Goal: Task Accomplishment & Management: Manage account settings

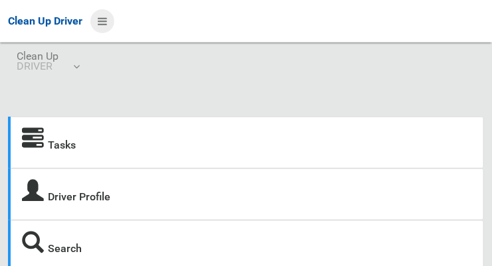
click at [107, 16] on icon at bounding box center [102, 21] width 9 height 23
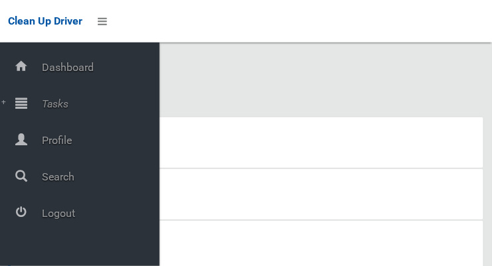
click at [64, 101] on span "Tasks" at bounding box center [99, 104] width 122 height 13
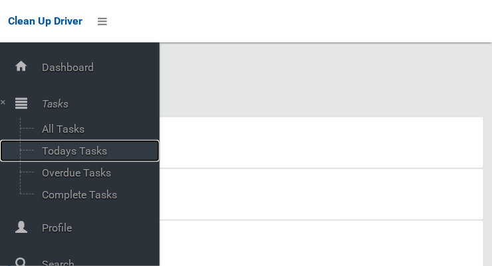
click at [102, 153] on span "Todays Tasks" at bounding box center [93, 151] width 110 height 13
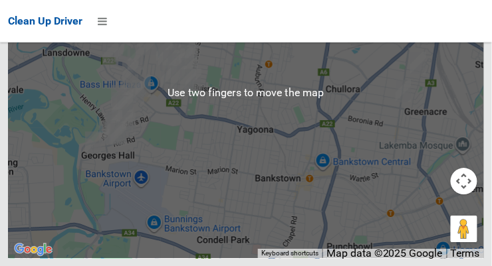
scroll to position [8661, 0]
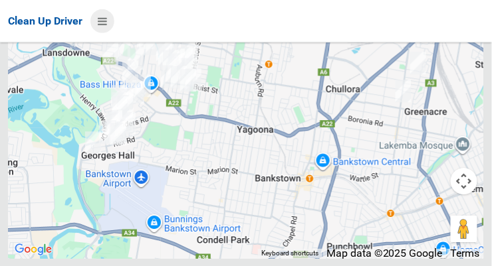
click at [107, 20] on icon at bounding box center [102, 21] width 9 height 23
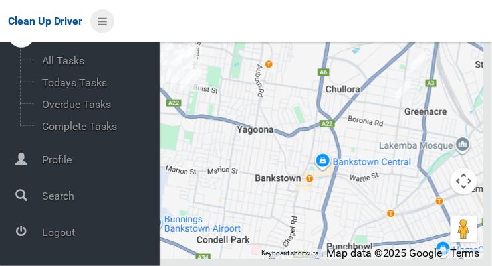
scroll to position [68, 0]
click at [66, 237] on span "Logout" at bounding box center [99, 233] width 122 height 13
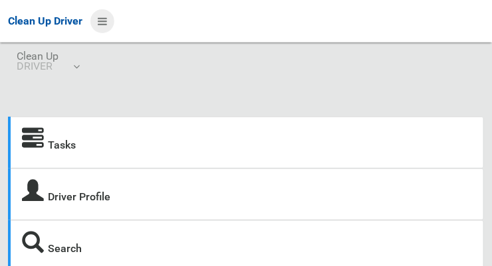
click at [106, 19] on icon at bounding box center [102, 21] width 9 height 23
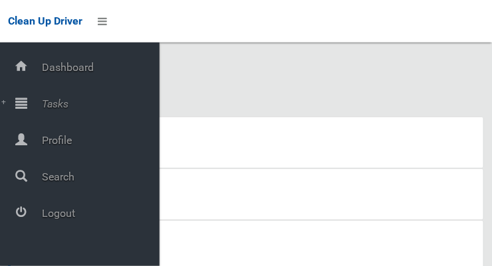
click at [60, 106] on span "Tasks" at bounding box center [99, 104] width 122 height 13
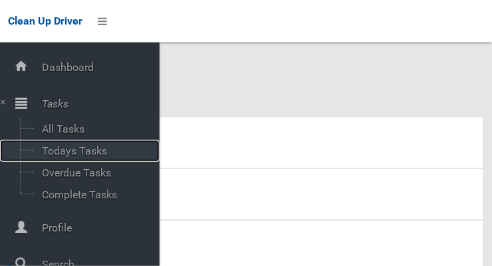
click at [105, 152] on span "Todays Tasks" at bounding box center [93, 151] width 110 height 13
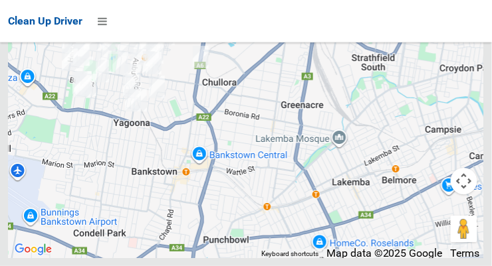
scroll to position [9131, 0]
click at [107, 23] on icon at bounding box center [102, 21] width 9 height 23
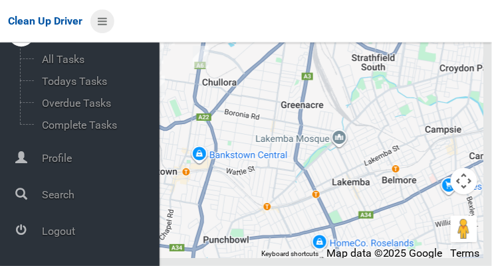
scroll to position [71, 0]
click at [70, 238] on span "Logout" at bounding box center [99, 231] width 122 height 13
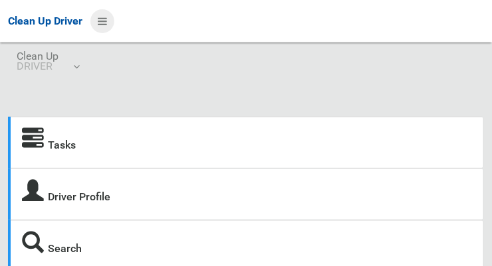
click at [106, 22] on icon at bounding box center [102, 21] width 9 height 23
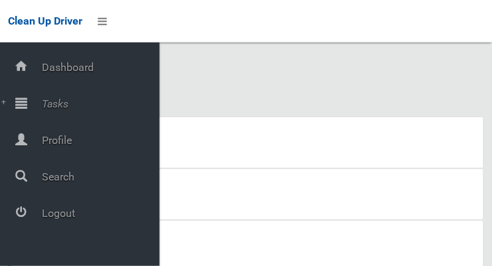
click at [61, 104] on span "Tasks" at bounding box center [99, 104] width 122 height 13
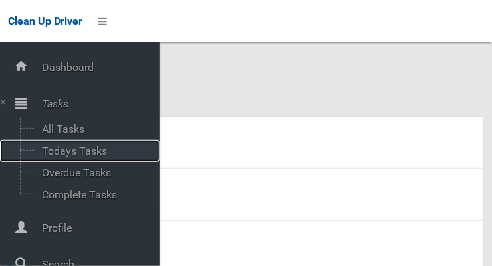
click at [106, 155] on span "Todays Tasks" at bounding box center [93, 151] width 110 height 13
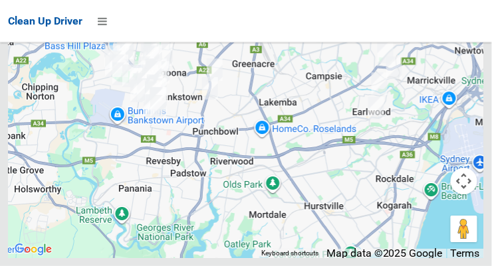
scroll to position [8001, 0]
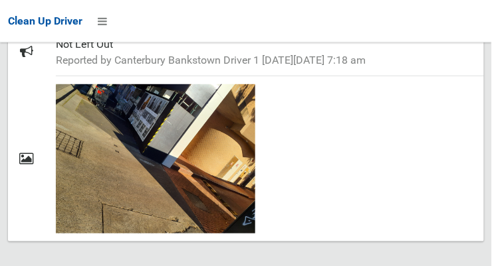
scroll to position [865, 0]
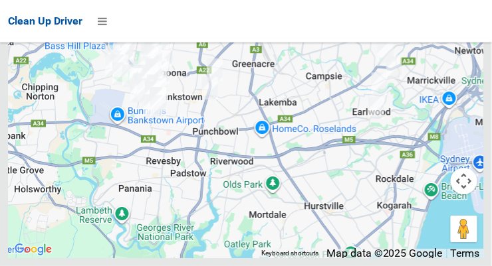
scroll to position [7832, 0]
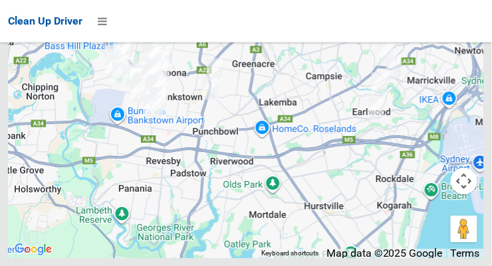
click at [107, 19] on icon at bounding box center [102, 21] width 9 height 23
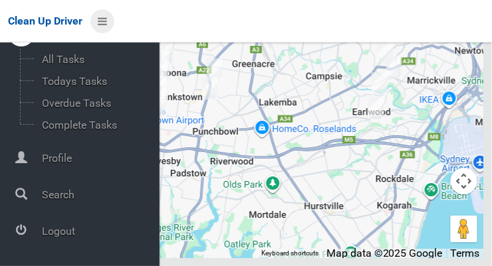
scroll to position [70, 0]
click at [62, 233] on span "Logout" at bounding box center [99, 231] width 122 height 13
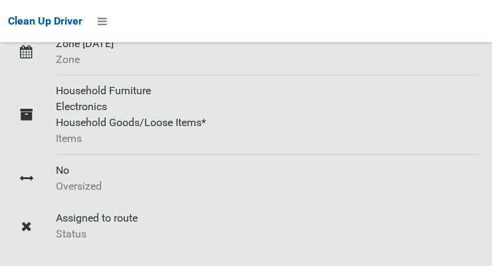
scroll to position [312, 0]
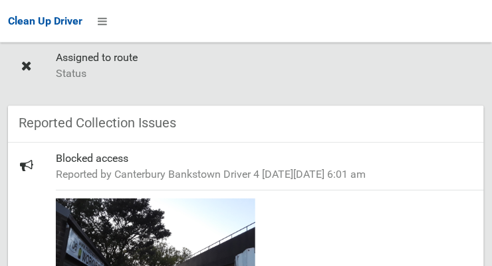
scroll to position [491, 0]
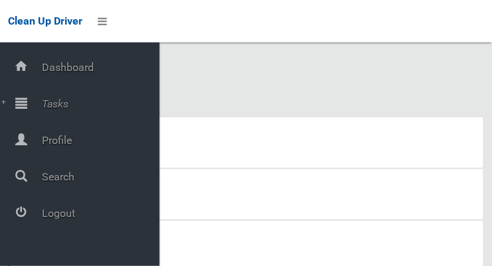
click at [62, 103] on span "Tasks" at bounding box center [99, 104] width 122 height 13
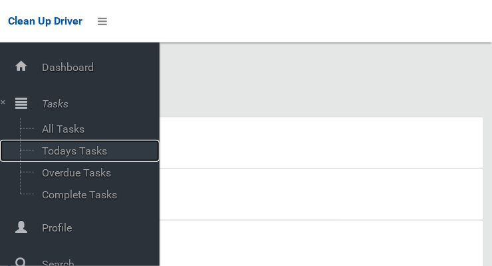
click at [97, 154] on span "Todays Tasks" at bounding box center [93, 151] width 110 height 13
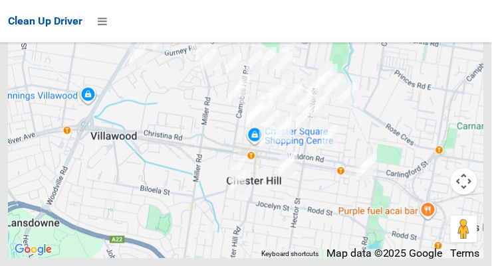
scroll to position [8621, 0]
click at [107, 21] on icon at bounding box center [102, 21] width 9 height 23
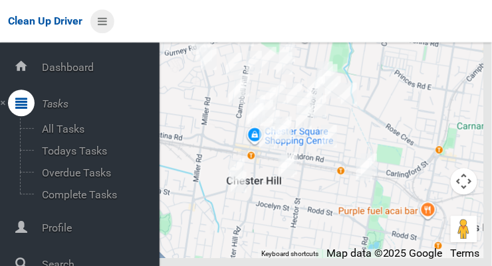
scroll to position [71, 0]
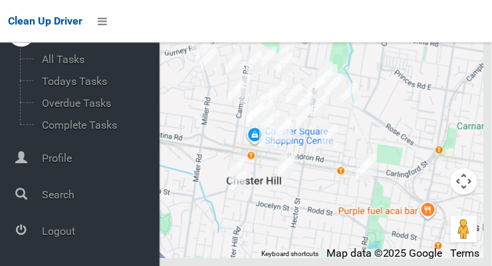
click at [69, 235] on span "Logout" at bounding box center [99, 231] width 122 height 13
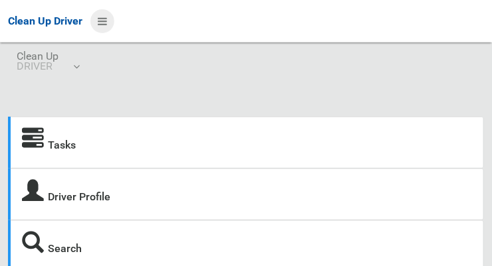
click at [107, 17] on icon at bounding box center [102, 21] width 9 height 23
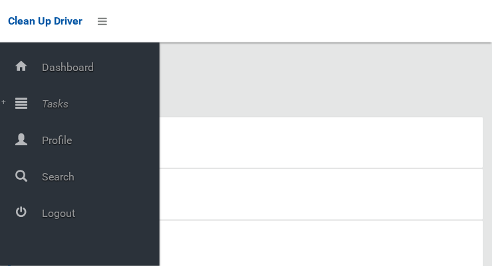
click at [58, 101] on span "Tasks" at bounding box center [99, 104] width 122 height 13
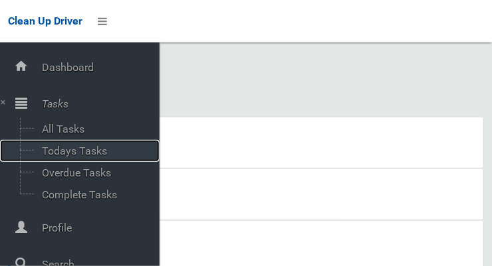
click at [87, 150] on span "Todays Tasks" at bounding box center [93, 151] width 110 height 13
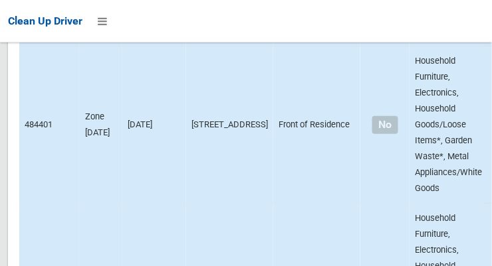
scroll to position [9131, 0]
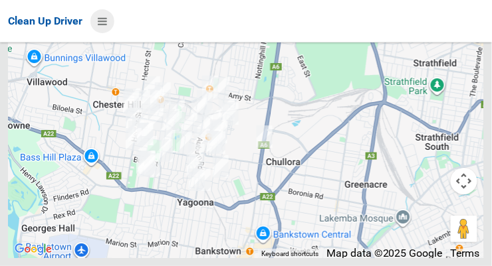
click at [107, 27] on icon at bounding box center [102, 21] width 9 height 23
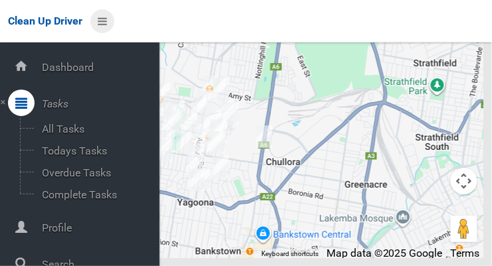
scroll to position [71, 0]
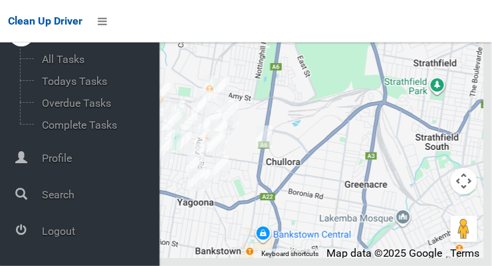
click at [70, 238] on span "Logout" at bounding box center [99, 231] width 122 height 13
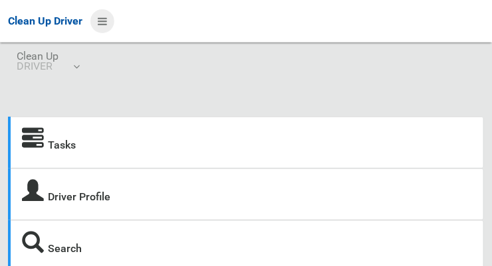
click at [107, 16] on icon at bounding box center [102, 21] width 9 height 23
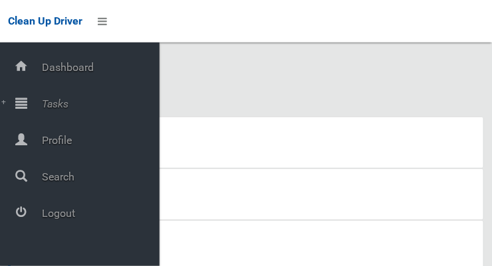
click at [66, 102] on span "Tasks" at bounding box center [99, 104] width 122 height 13
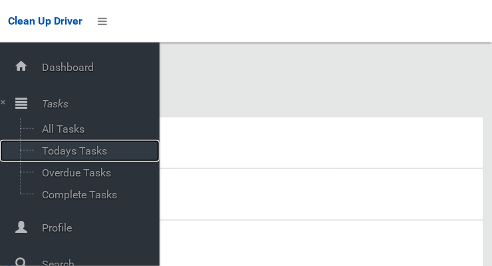
click at [74, 152] on span "Todays Tasks" at bounding box center [93, 151] width 110 height 13
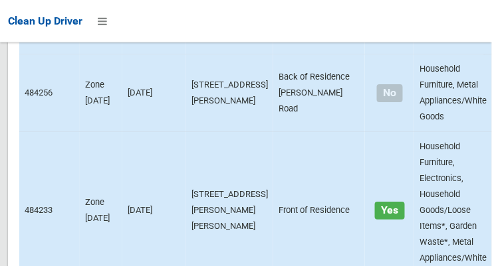
scroll to position [8795, 0]
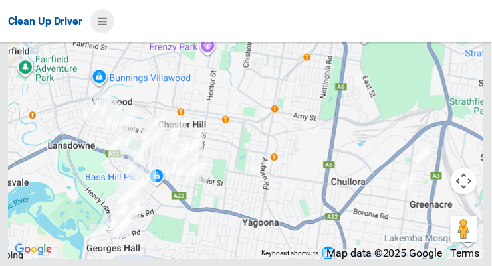
click at [102, 17] on icon at bounding box center [102, 21] width 9 height 23
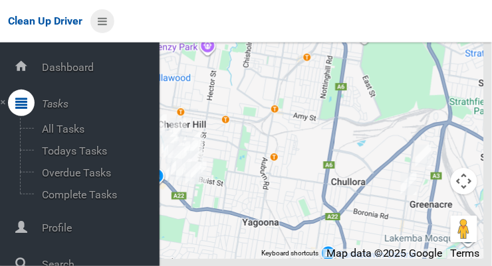
scroll to position [71, 0]
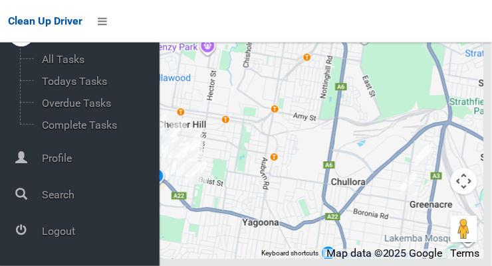
click at [67, 231] on span "Logout" at bounding box center [99, 231] width 122 height 13
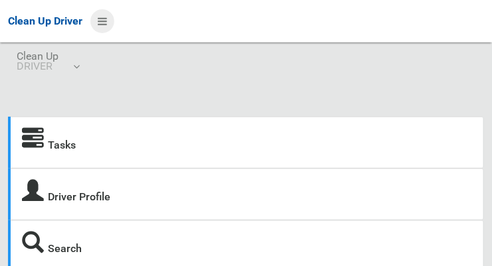
click at [107, 18] on icon at bounding box center [102, 21] width 9 height 23
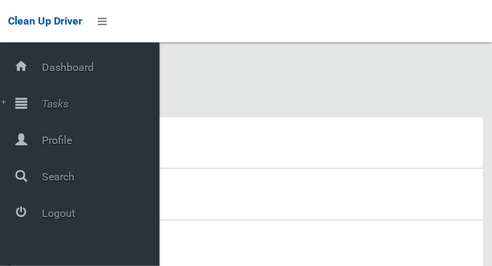
click at [69, 98] on span "Tasks" at bounding box center [99, 104] width 122 height 13
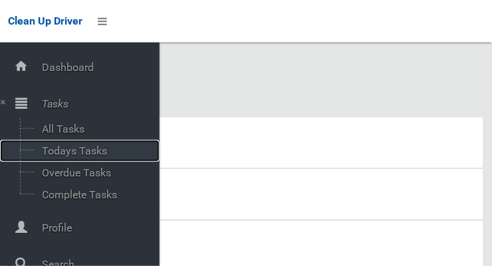
click at [106, 148] on span "Todays Tasks" at bounding box center [93, 151] width 110 height 13
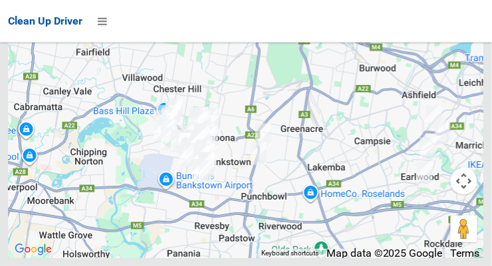
scroll to position [8227, 0]
click at [107, 33] on icon at bounding box center [102, 21] width 9 height 23
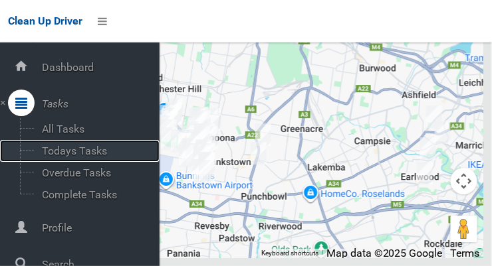
click at [47, 157] on span "Todays Tasks" at bounding box center [93, 151] width 110 height 13
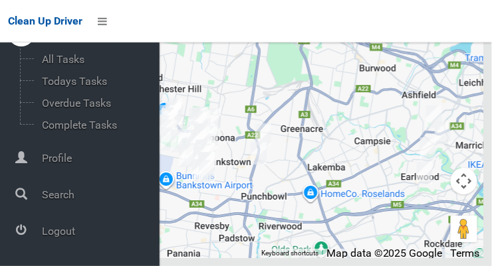
click at [53, 236] on span "Logout" at bounding box center [99, 231] width 122 height 13
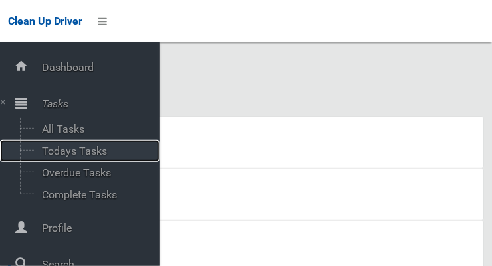
click at [85, 152] on span "Todays Tasks" at bounding box center [93, 151] width 110 height 13
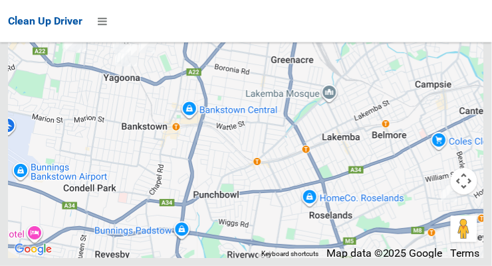
scroll to position [8789, 0]
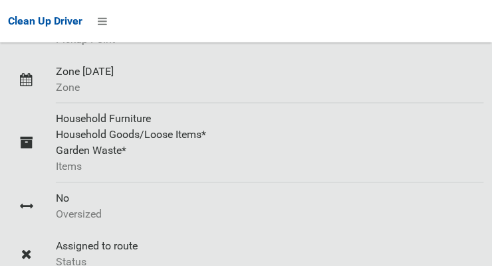
scroll to position [312, 0]
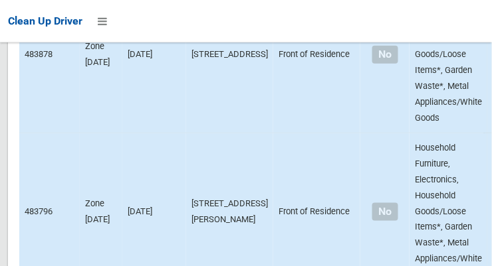
scroll to position [4813, 0]
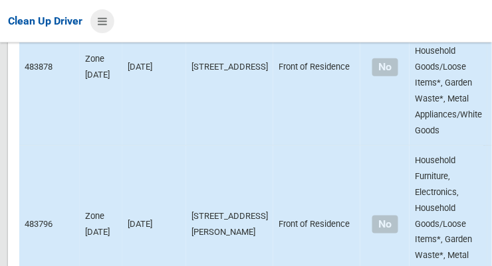
click at [107, 16] on icon at bounding box center [102, 21] width 9 height 23
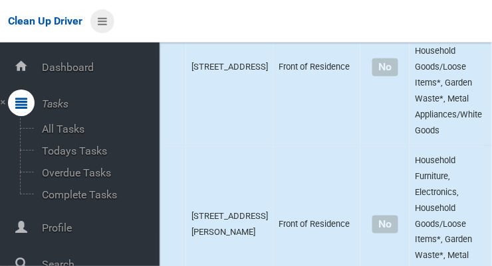
scroll to position [71, 0]
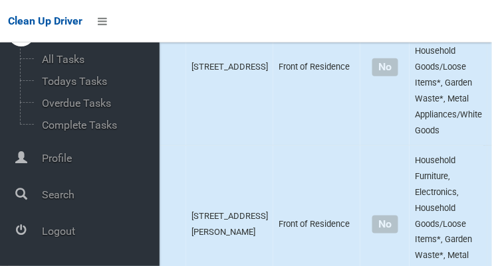
click at [75, 229] on span "Logout" at bounding box center [99, 231] width 122 height 13
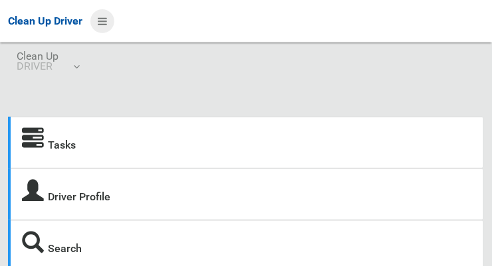
click at [100, 26] on icon at bounding box center [102, 21] width 9 height 23
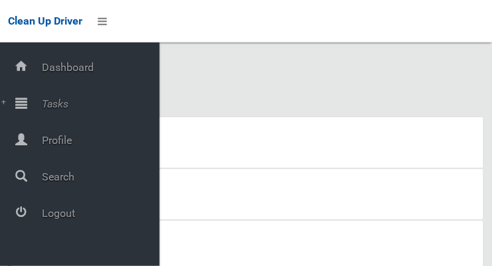
click at [60, 105] on span "Tasks" at bounding box center [99, 104] width 122 height 13
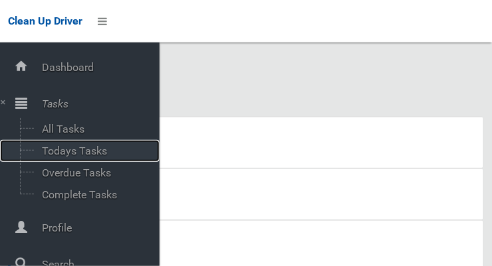
click at [96, 157] on span "Todays Tasks" at bounding box center [93, 151] width 110 height 13
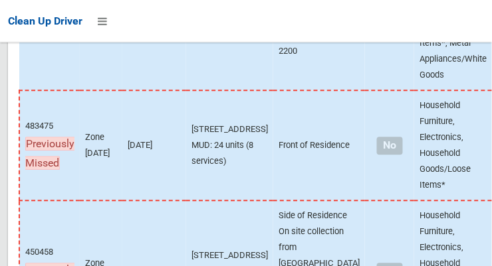
scroll to position [9019, 0]
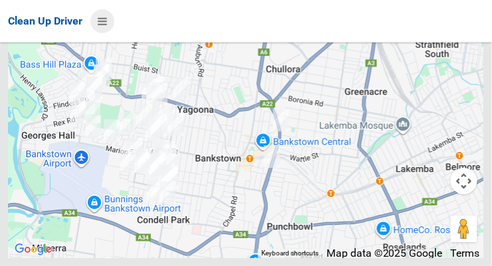
click at [106, 21] on icon at bounding box center [102, 21] width 9 height 23
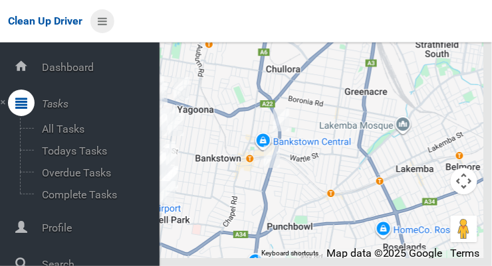
scroll to position [71, 0]
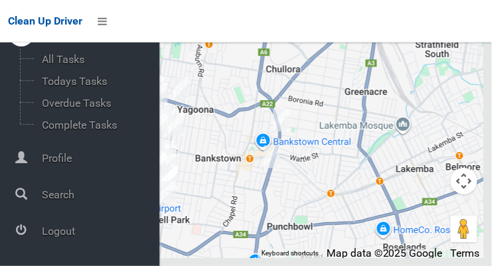
click at [96, 229] on span "Logout" at bounding box center [99, 231] width 122 height 13
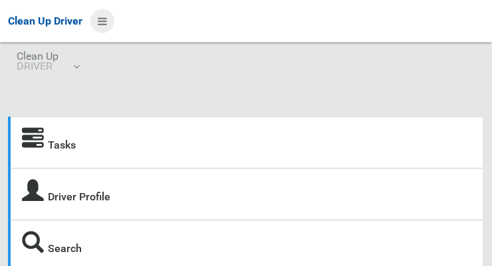
click at [107, 16] on icon at bounding box center [102, 21] width 9 height 23
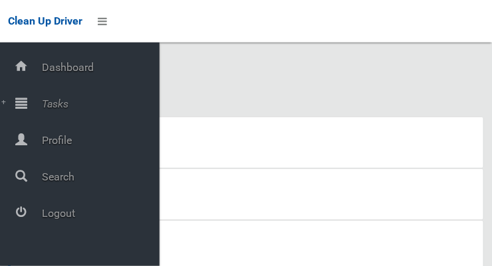
click at [65, 108] on span "Tasks" at bounding box center [99, 104] width 122 height 13
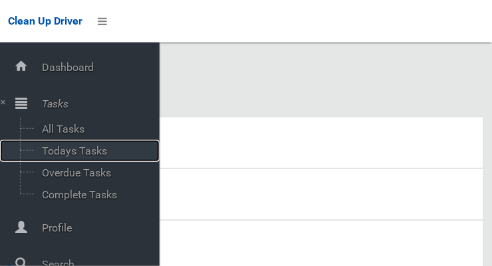
click at [94, 150] on span "Todays Tasks" at bounding box center [93, 151] width 110 height 13
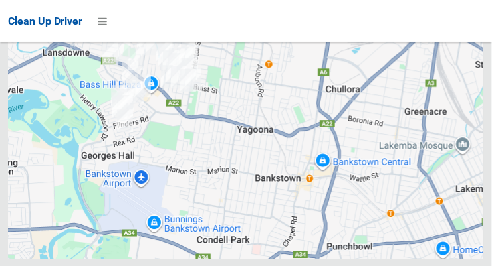
scroll to position [8795, 0]
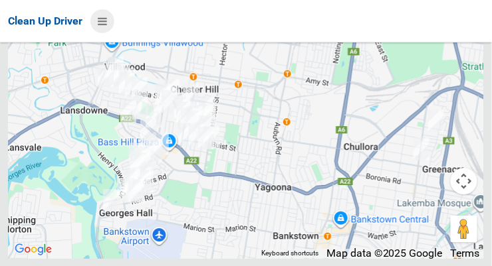
click at [102, 19] on icon at bounding box center [102, 21] width 9 height 23
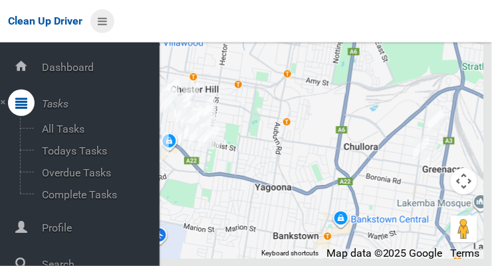
scroll to position [71, 0]
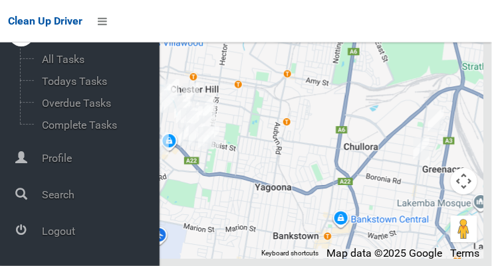
click at [90, 231] on span "Logout" at bounding box center [99, 231] width 122 height 13
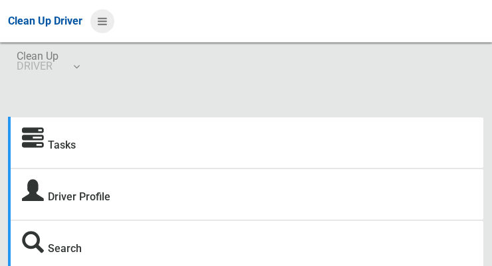
click at [104, 23] on icon at bounding box center [102, 21] width 9 height 23
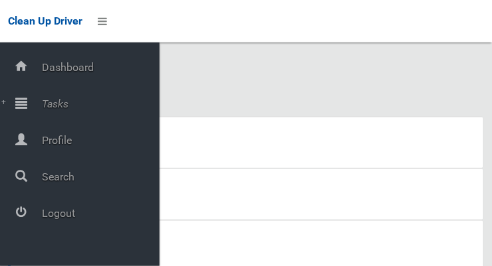
click at [68, 104] on span "Tasks" at bounding box center [99, 104] width 122 height 13
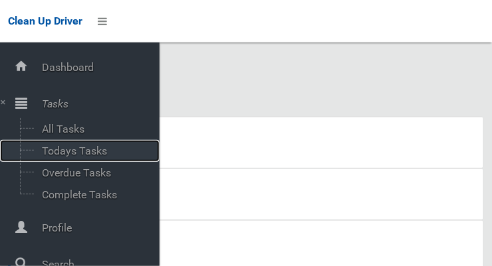
click at [97, 154] on span "Todays Tasks" at bounding box center [93, 151] width 110 height 13
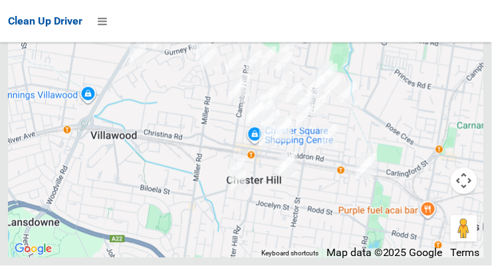
scroll to position [8623, 0]
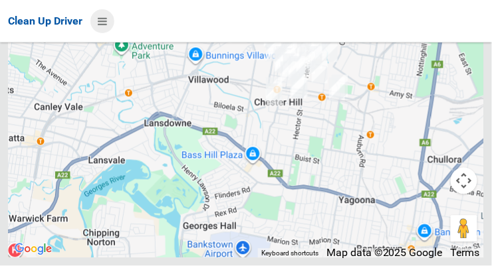
click at [106, 27] on icon at bounding box center [102, 21] width 9 height 23
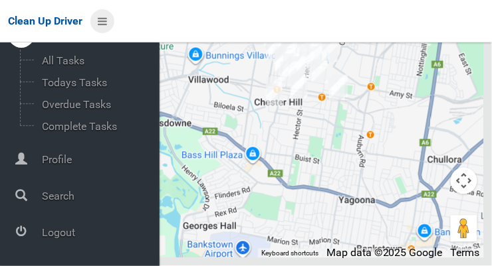
scroll to position [71, 0]
click at [90, 230] on span "Logout" at bounding box center [99, 231] width 122 height 13
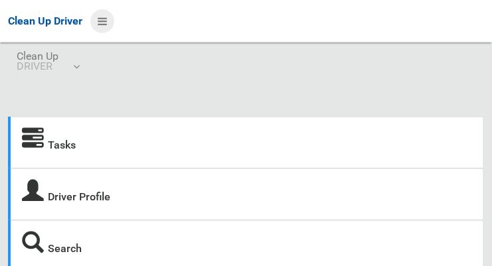
click at [107, 27] on icon at bounding box center [102, 21] width 9 height 23
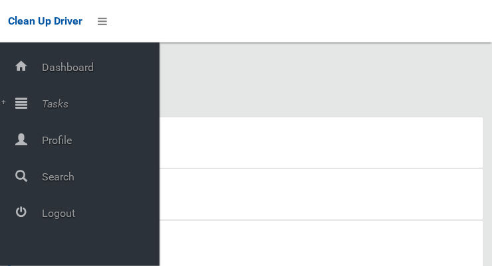
click at [65, 108] on span "Tasks" at bounding box center [99, 104] width 122 height 13
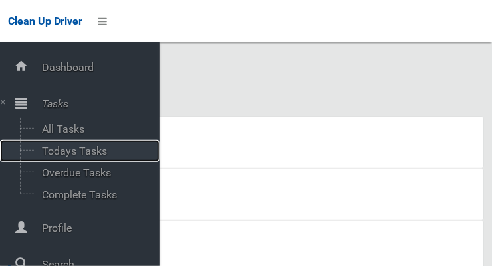
click at [79, 151] on span "Todays Tasks" at bounding box center [93, 151] width 110 height 13
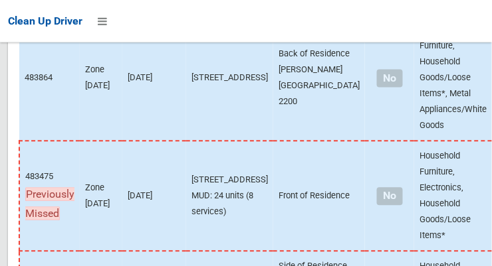
scroll to position [9019, 0]
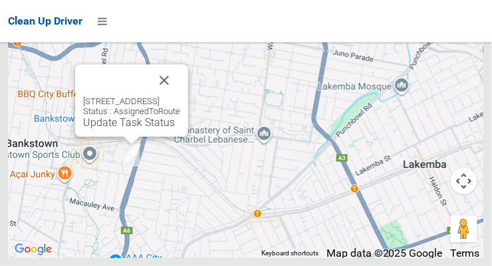
click at [180, 96] on button "Close" at bounding box center [164, 80] width 32 height 32
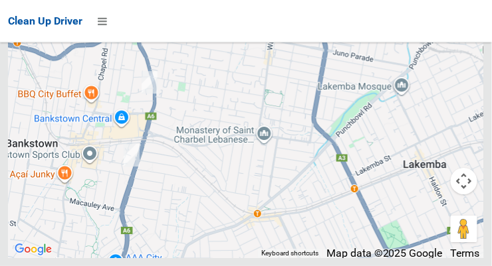
scroll to position [7995, 0]
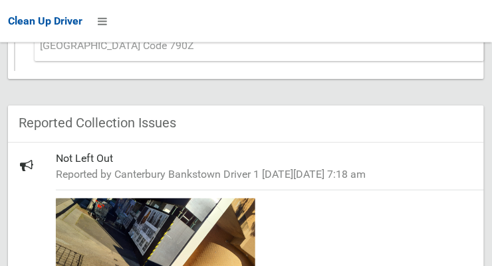
scroll to position [751, 0]
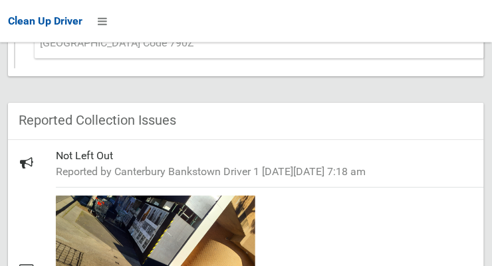
click at [391, 164] on small "Reported by Canterbury Bankstown Driver 1 [DATE][DATE] 7:18 am" at bounding box center [264, 172] width 417 height 16
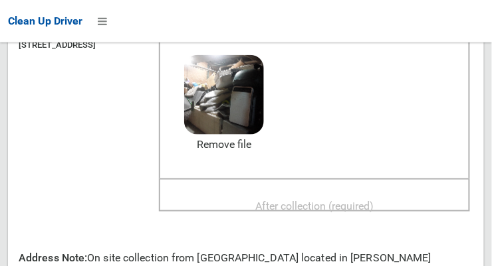
scroll to position [191, 0]
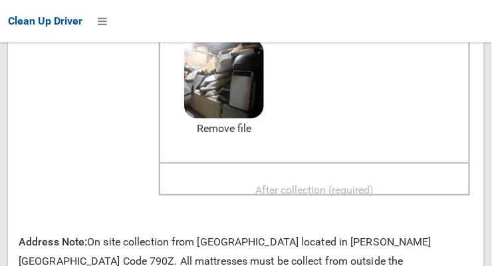
click at [373, 184] on span "After collection (required)" at bounding box center [314, 190] width 118 height 13
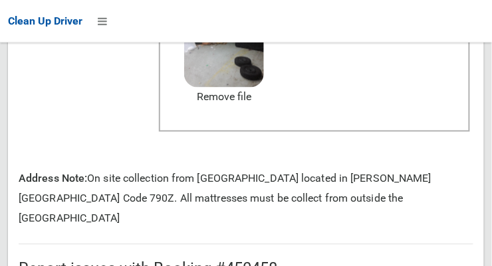
scroll to position [840, 0]
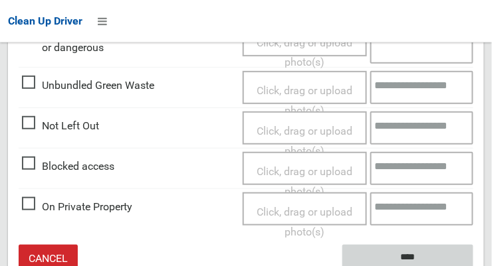
click at [439, 245] on input "****" at bounding box center [407, 257] width 131 height 25
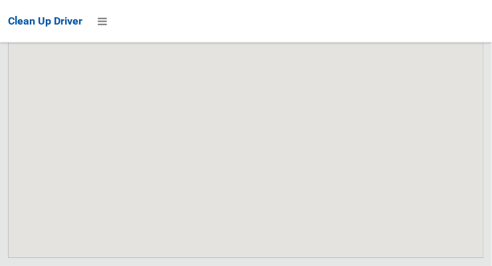
scroll to position [9019, 0]
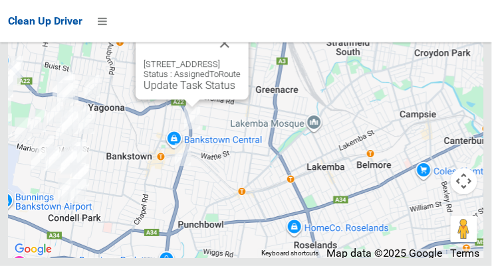
click at [241, 59] on button "Close" at bounding box center [225, 43] width 32 height 32
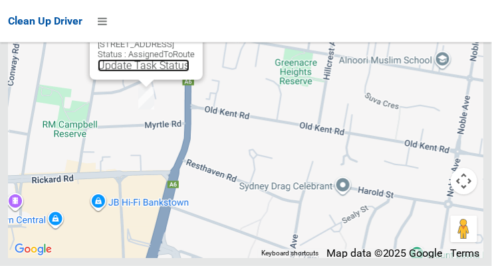
click at [138, 72] on link "Update Task Status" at bounding box center [144, 65] width 92 height 13
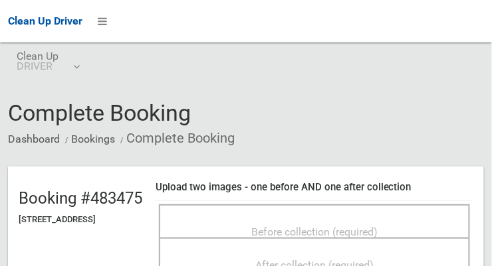
click at [373, 219] on div "Before collection (required)" at bounding box center [314, 231] width 282 height 25
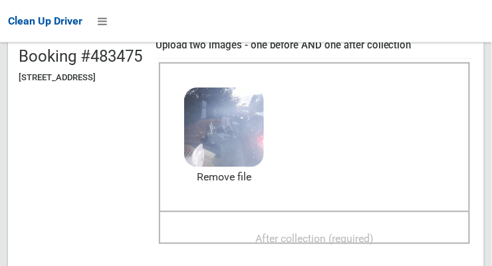
scroll to position [149, 0]
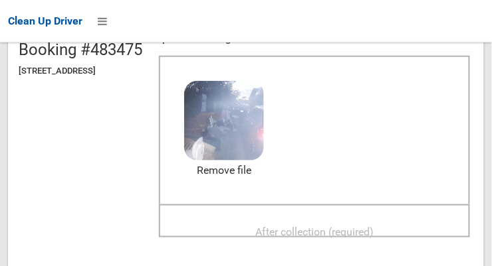
click at [398, 219] on div "After collection (required)" at bounding box center [314, 231] width 282 height 25
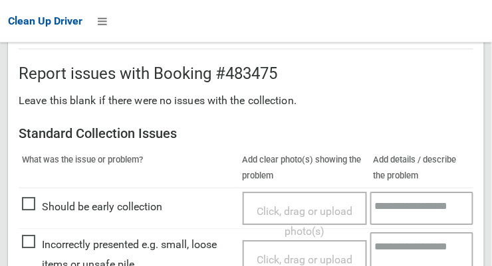
scroll to position [800, 0]
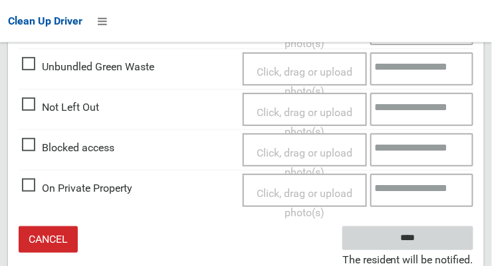
click at [443, 229] on input "****" at bounding box center [407, 239] width 131 height 25
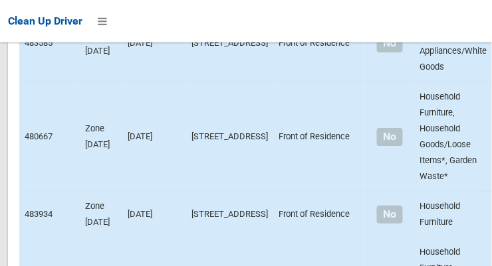
scroll to position [9019, 0]
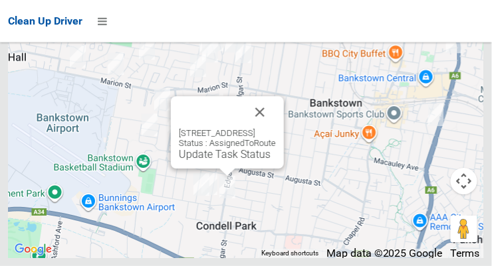
click at [276, 128] on button "Close" at bounding box center [260, 112] width 32 height 32
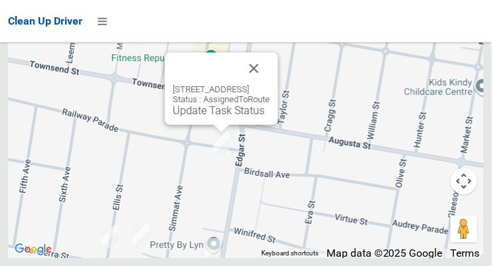
click at [270, 84] on button "Close" at bounding box center [254, 68] width 32 height 32
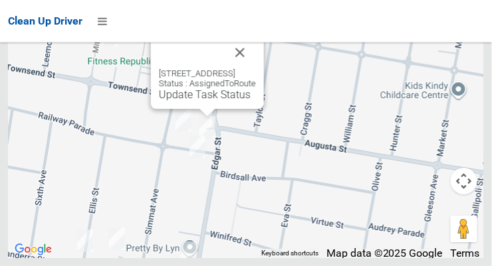
click at [256, 68] on button "Close" at bounding box center [240, 53] width 32 height 32
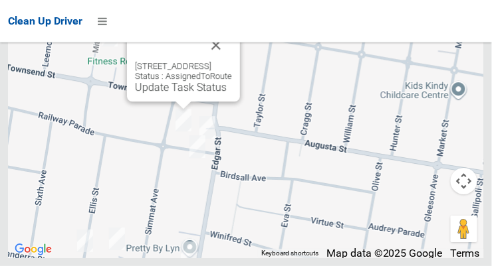
click at [232, 61] on button "Close" at bounding box center [216, 45] width 32 height 32
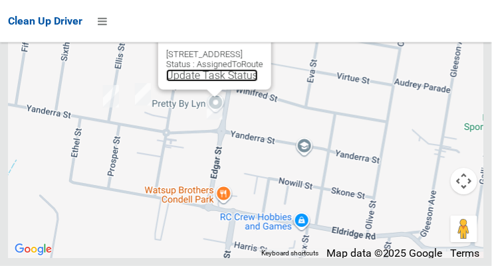
click at [197, 82] on link "Update Task Status" at bounding box center [212, 75] width 92 height 13
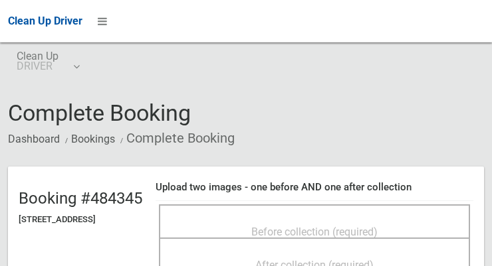
click at [336, 219] on div "Before collection (required)" at bounding box center [314, 231] width 282 height 25
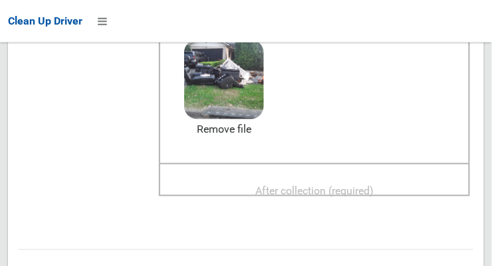
scroll to position [190, 0]
click at [373, 185] on span "After collection (required)" at bounding box center [314, 191] width 118 height 13
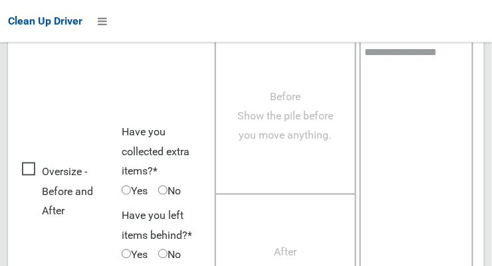
scroll to position [1201, 0]
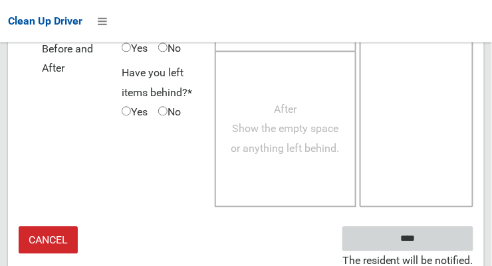
click at [438, 231] on input "****" at bounding box center [407, 239] width 131 height 25
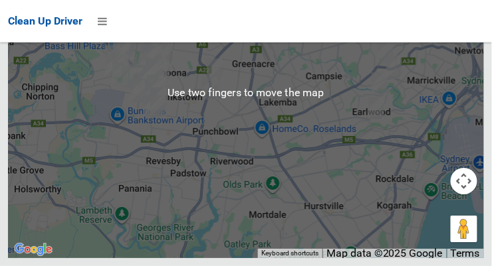
scroll to position [9019, 0]
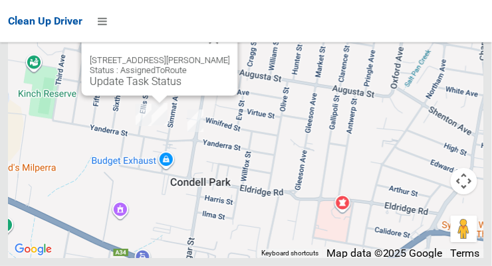
click at [223, 55] on button "Close" at bounding box center [214, 39] width 32 height 32
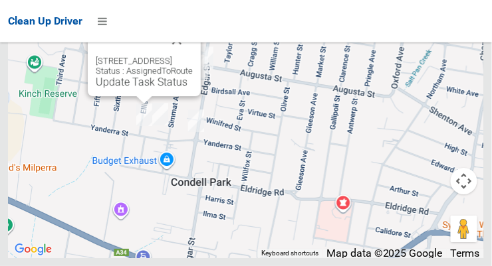
click at [193, 56] on button "Close" at bounding box center [177, 40] width 32 height 32
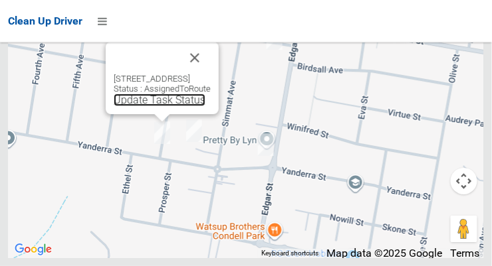
click at [143, 106] on link "Update Task Status" at bounding box center [160, 100] width 92 height 13
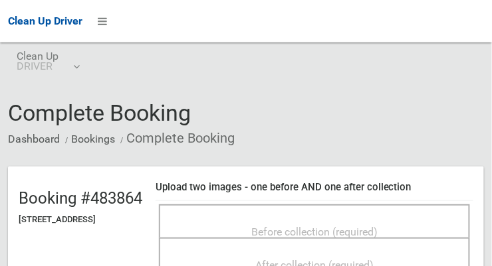
click at [369, 219] on div "Before collection (required)" at bounding box center [314, 231] width 282 height 25
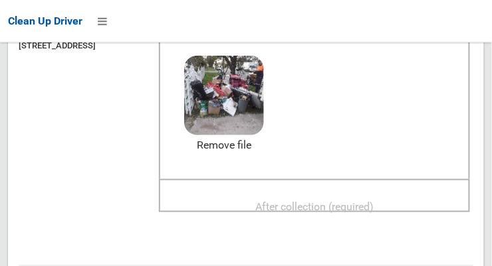
scroll to position [176, 0]
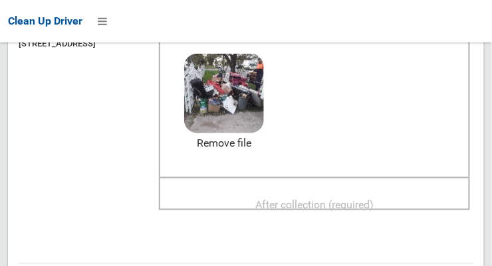
click at [373, 200] on span "After collection (required)" at bounding box center [314, 205] width 118 height 13
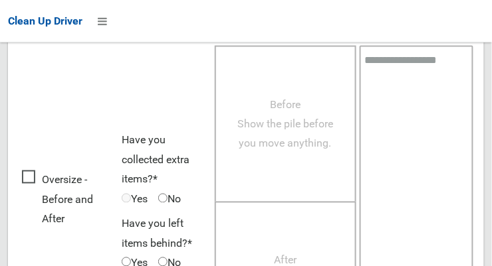
scroll to position [1201, 0]
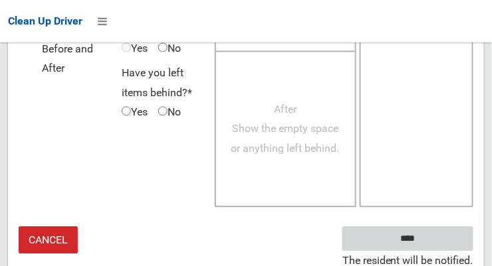
click at [435, 231] on input "****" at bounding box center [407, 239] width 131 height 25
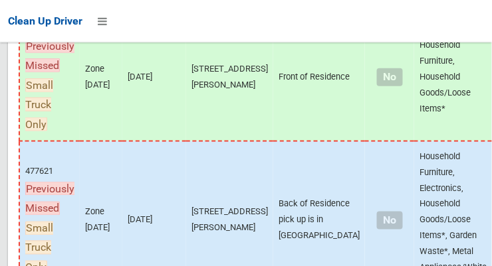
scroll to position [9019, 0]
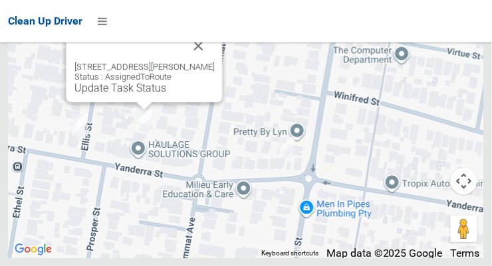
click at [215, 62] on button "Close" at bounding box center [199, 46] width 32 height 32
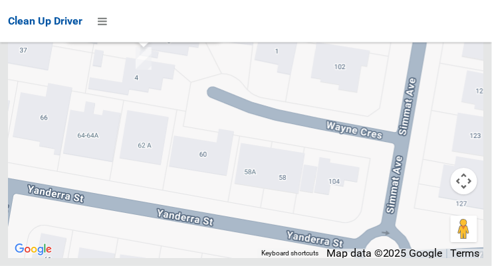
click at [128, 32] on link "Update Task Status" at bounding box center [120, 25] width 92 height 13
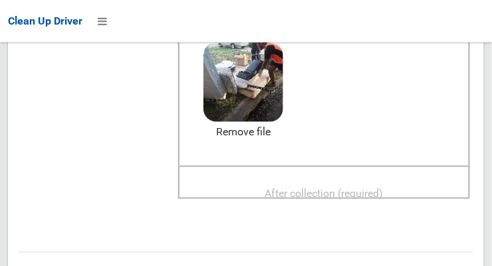
scroll to position [207, 0]
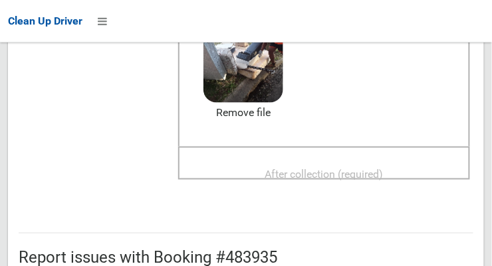
click at [383, 168] on span "After collection (required)" at bounding box center [324, 174] width 118 height 13
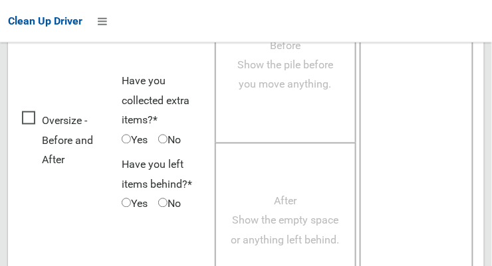
scroll to position [1201, 0]
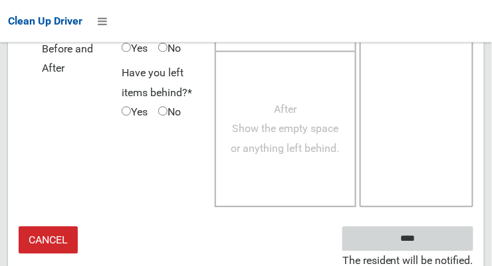
click at [435, 235] on input "****" at bounding box center [407, 239] width 131 height 25
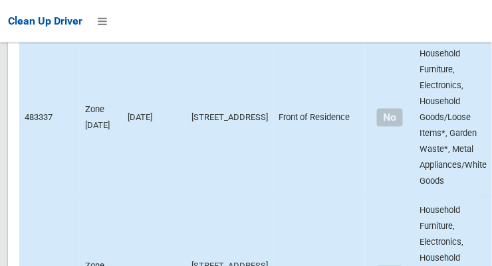
scroll to position [9019, 0]
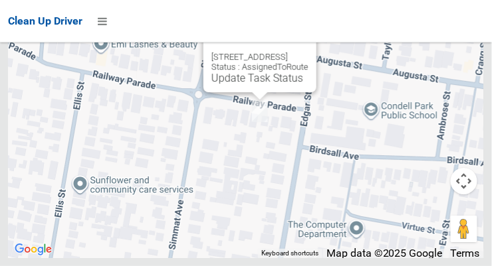
click at [308, 52] on button "Close" at bounding box center [292, 36] width 32 height 32
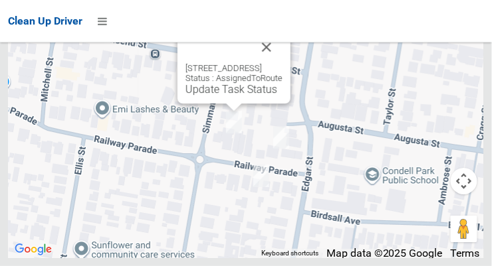
click at [282, 63] on button "Close" at bounding box center [267, 47] width 32 height 32
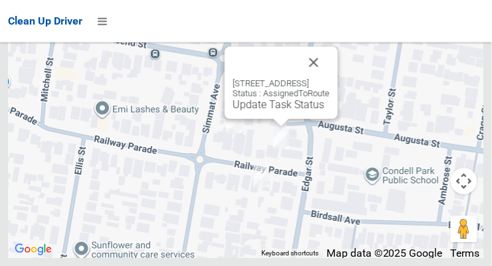
click at [330, 78] on button "Close" at bounding box center [314, 63] width 32 height 32
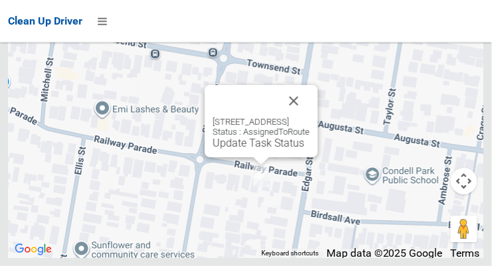
click at [310, 117] on button "Close" at bounding box center [294, 101] width 32 height 32
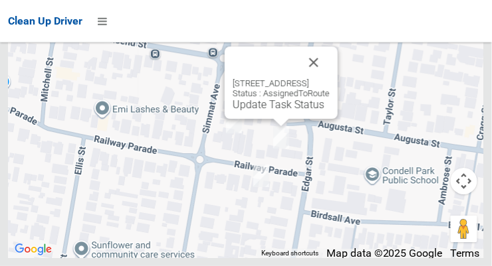
click at [330, 78] on button "Close" at bounding box center [314, 63] width 32 height 32
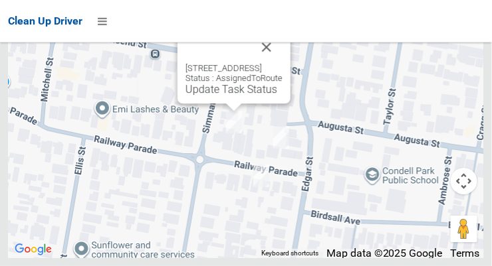
click at [282, 63] on button "Close" at bounding box center [267, 47] width 32 height 32
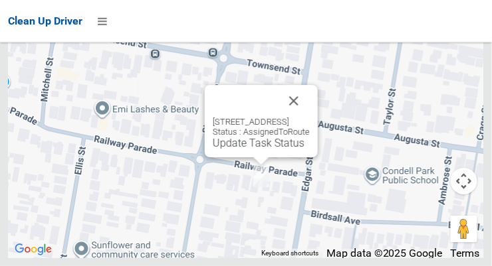
click at [310, 117] on button "Close" at bounding box center [294, 101] width 32 height 32
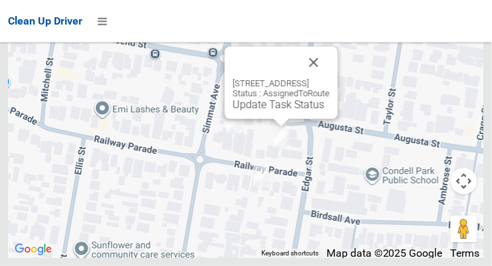
click at [330, 78] on button "Close" at bounding box center [314, 63] width 32 height 32
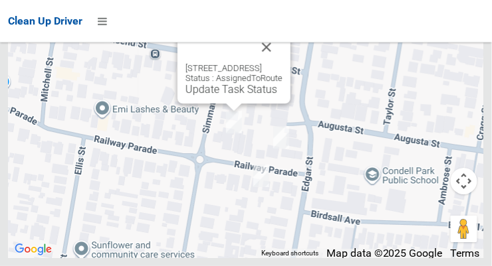
click at [282, 63] on button "Close" at bounding box center [267, 47] width 32 height 32
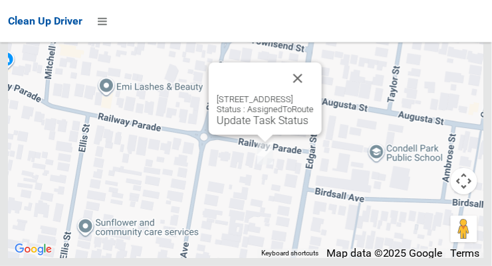
click at [314, 94] on button "Close" at bounding box center [298, 78] width 32 height 32
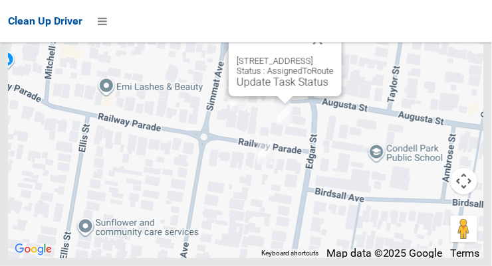
click at [334, 56] on button "Close" at bounding box center [318, 40] width 32 height 32
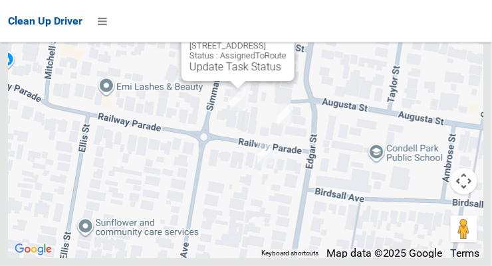
click at [209, 73] on link "Update Task Status" at bounding box center [235, 66] width 92 height 13
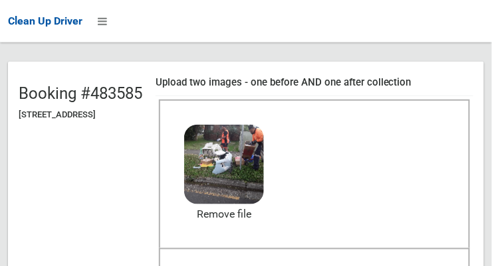
scroll to position [113, 0]
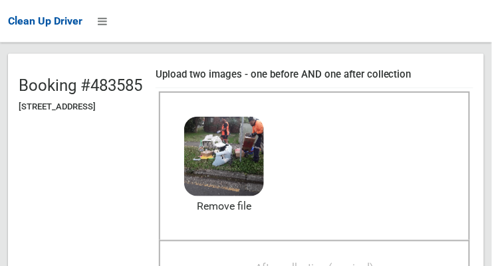
click at [403, 255] on div "After collection (required)" at bounding box center [314, 267] width 282 height 25
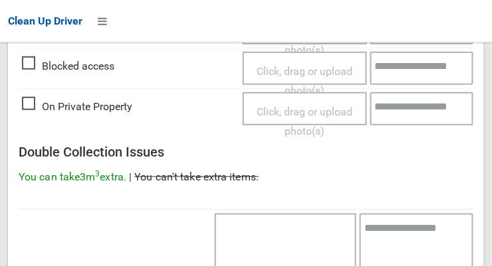
scroll to position [1201, 0]
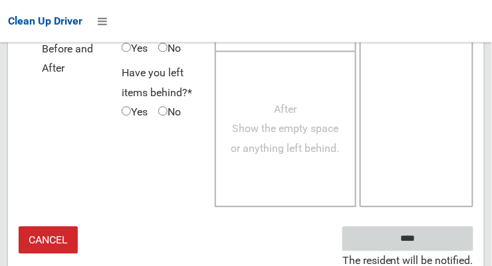
click at [435, 232] on input "****" at bounding box center [407, 239] width 131 height 25
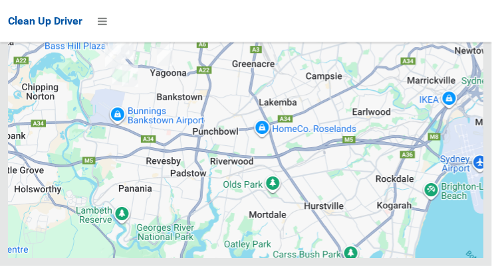
scroll to position [9019, 0]
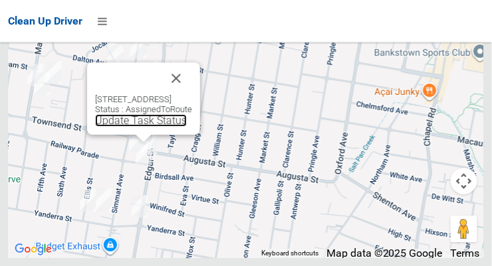
click at [121, 127] on link "Update Task Status" at bounding box center [141, 120] width 92 height 13
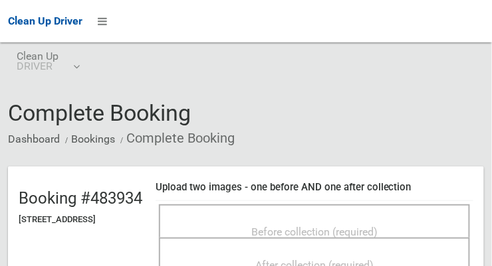
click at [377, 226] on span "Before collection (required)" at bounding box center [314, 232] width 126 height 13
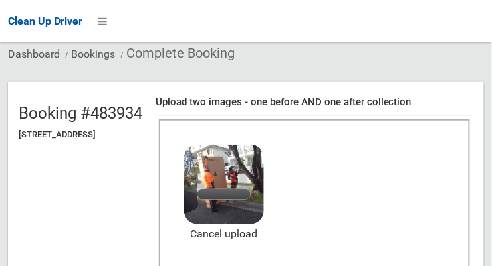
scroll to position [87, 0]
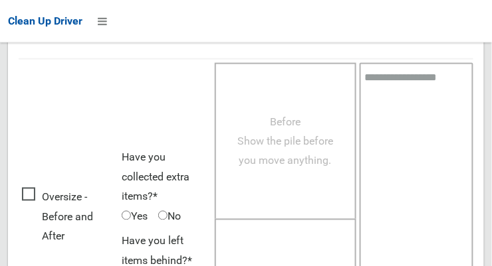
scroll to position [1201, 0]
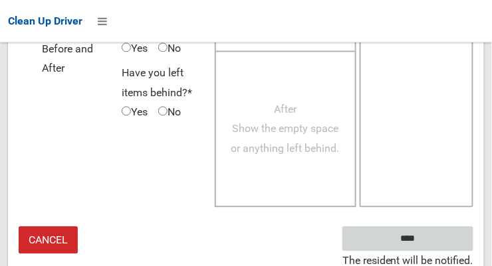
click at [442, 234] on input "****" at bounding box center [407, 239] width 131 height 25
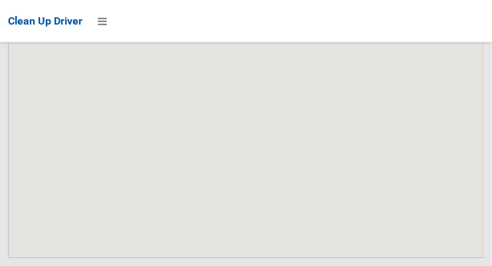
scroll to position [9019, 0]
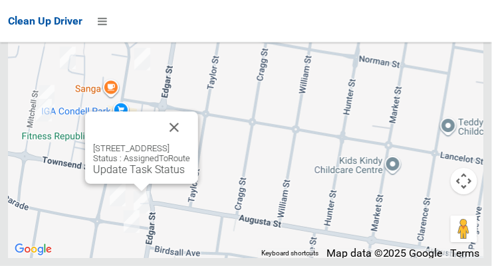
click at [92, 184] on div "[STREET_ADDRESS] Status : AssignedToRoute Update Task Status" at bounding box center [141, 148] width 113 height 72
click at [101, 176] on link "Update Task Status" at bounding box center [139, 169] width 92 height 13
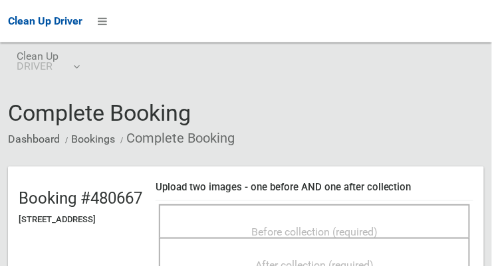
click at [411, 219] on div "Before collection (required)" at bounding box center [314, 231] width 282 height 25
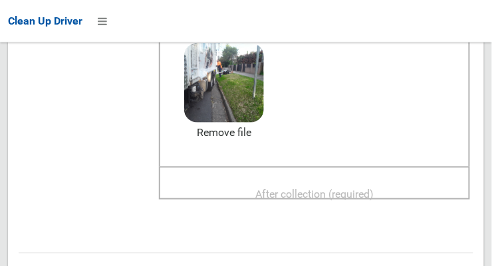
scroll to position [187, 0]
click at [373, 187] on span "After collection (required)" at bounding box center [314, 193] width 118 height 13
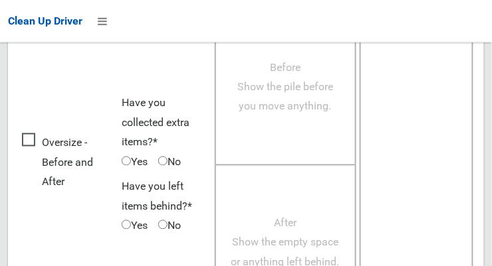
scroll to position [1201, 0]
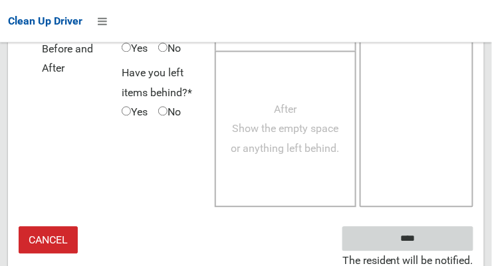
click at [427, 240] on input "****" at bounding box center [407, 239] width 131 height 25
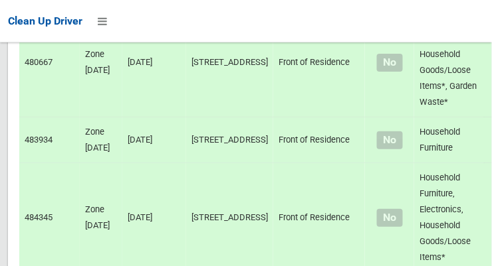
scroll to position [9019, 0]
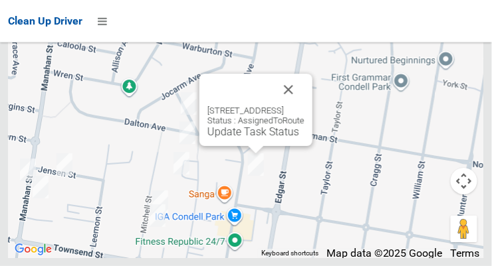
click at [304, 106] on button "Close" at bounding box center [288, 90] width 32 height 32
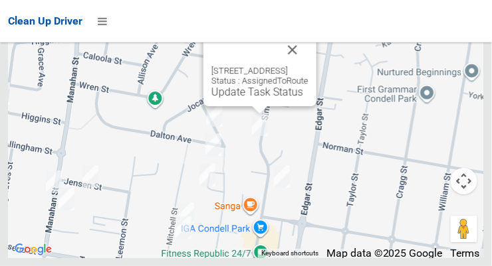
click at [308, 66] on button "Close" at bounding box center [292, 50] width 32 height 32
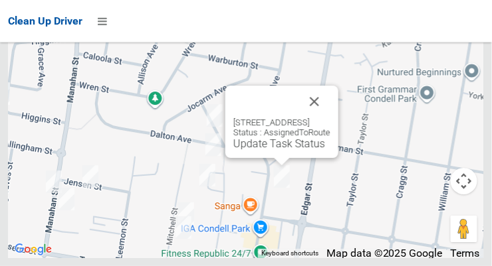
click at [330, 118] on button "Close" at bounding box center [314, 102] width 32 height 32
click at [267, 150] on link "Update Task Status" at bounding box center [279, 144] width 92 height 13
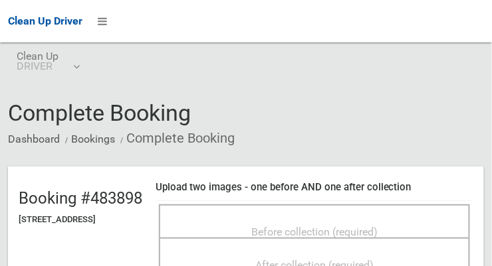
click at [296, 226] on span "Before collection (required)" at bounding box center [314, 232] width 126 height 13
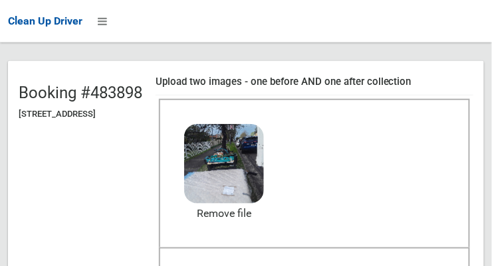
scroll to position [111, 0]
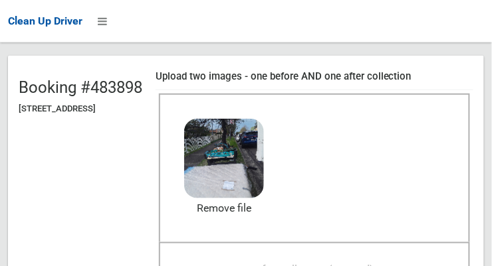
click at [410, 257] on div "After collection (required)" at bounding box center [314, 269] width 282 height 25
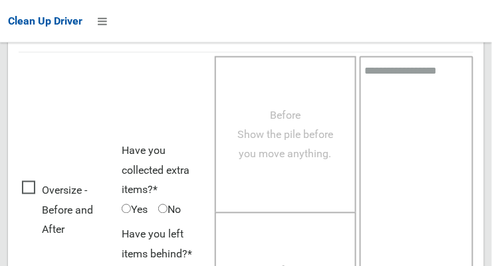
scroll to position [1201, 0]
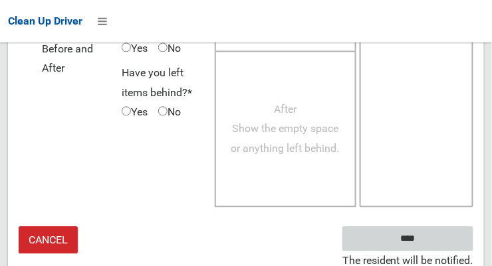
click at [443, 234] on input "****" at bounding box center [407, 239] width 131 height 25
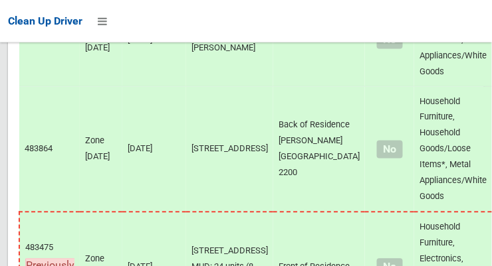
scroll to position [9019, 0]
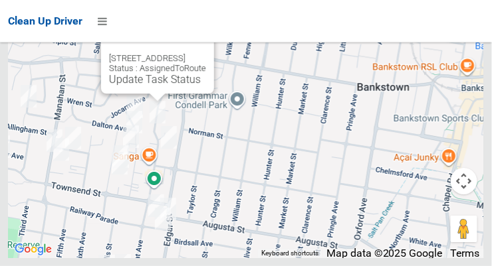
click at [143, 86] on link "Update Task Status" at bounding box center [155, 79] width 92 height 13
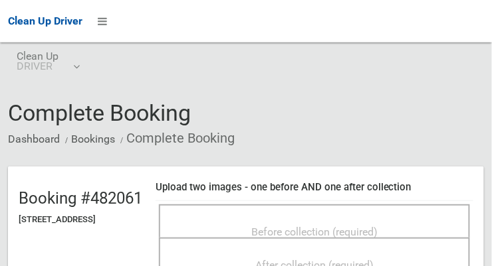
click at [377, 226] on span "Before collection (required)" at bounding box center [314, 232] width 126 height 13
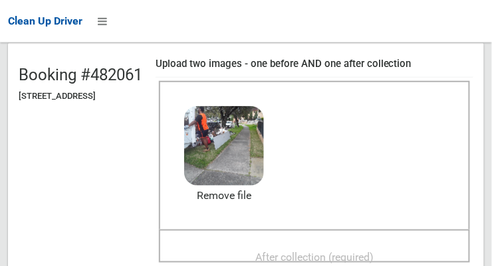
scroll to position [132, 0]
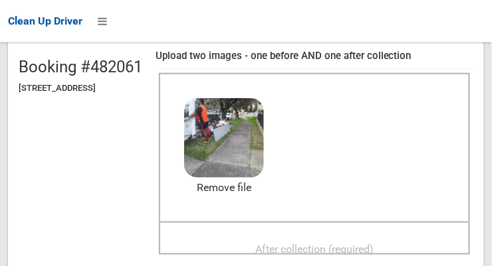
click at [373, 243] on span "After collection (required)" at bounding box center [314, 249] width 118 height 13
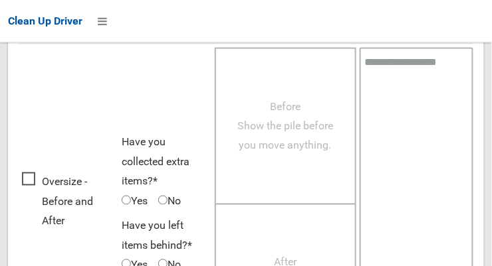
scroll to position [1201, 0]
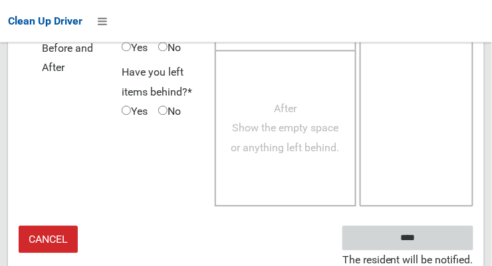
click at [435, 231] on input "****" at bounding box center [407, 239] width 131 height 25
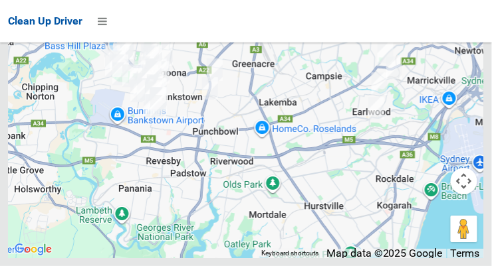
scroll to position [9019, 0]
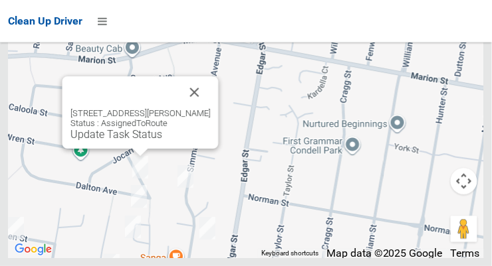
click at [209, 108] on button "Close" at bounding box center [195, 92] width 32 height 32
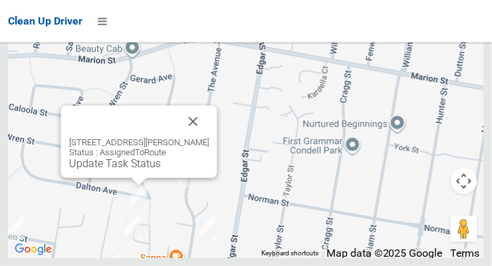
click at [190, 138] on button "Close" at bounding box center [193, 122] width 32 height 32
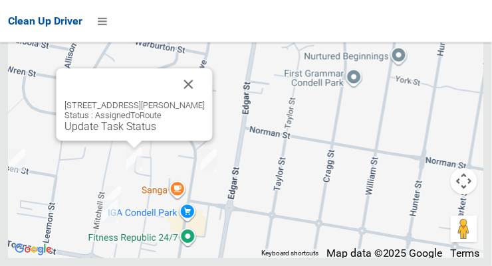
click at [192, 100] on button "Close" at bounding box center [189, 84] width 32 height 32
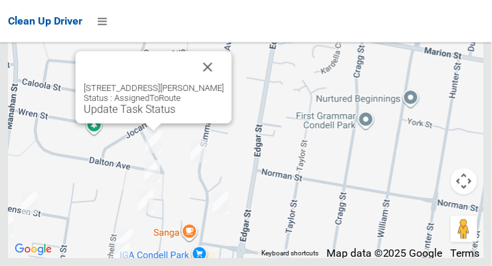
click at [212, 83] on button "Close" at bounding box center [208, 67] width 32 height 32
click at [141, 116] on link "Update Task Status" at bounding box center [130, 109] width 92 height 13
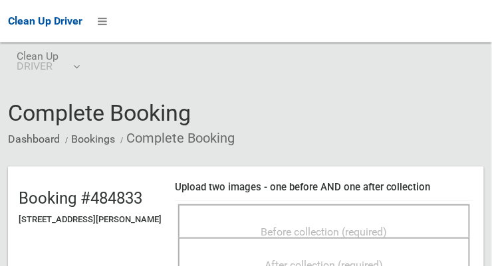
click at [377, 226] on span "Before collection (required)" at bounding box center [324, 232] width 126 height 13
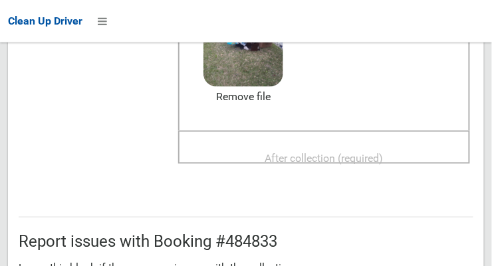
scroll to position [225, 0]
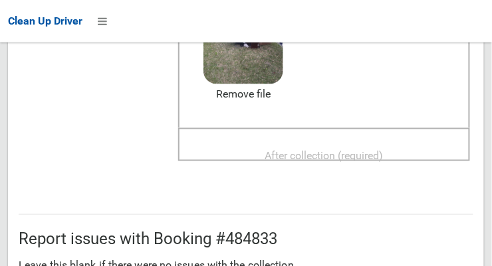
click at [399, 143] on div "After collection (required)" at bounding box center [324, 155] width 262 height 25
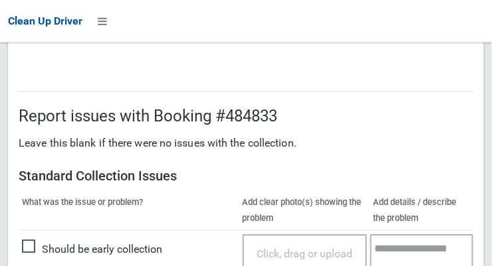
scroll to position [1201, 0]
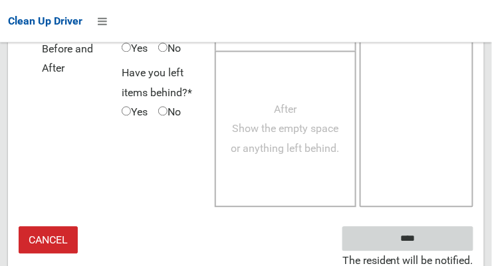
click at [427, 241] on input "****" at bounding box center [407, 239] width 131 height 25
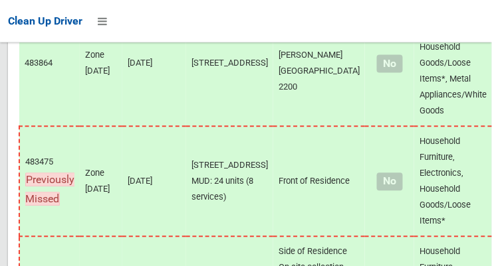
scroll to position [9019, 0]
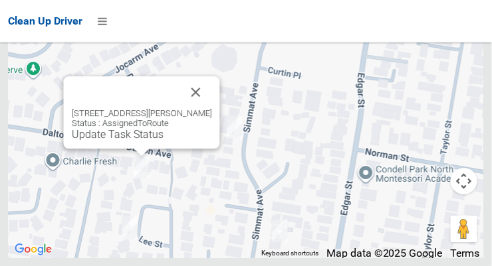
click at [203, 108] on button "Close" at bounding box center [196, 92] width 32 height 32
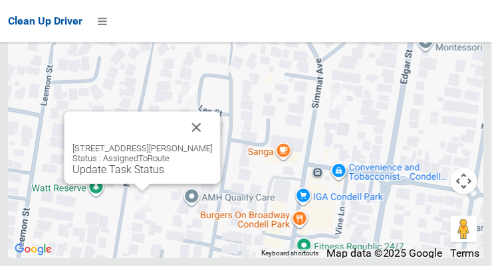
click at [211, 144] on button "Close" at bounding box center [197, 128] width 32 height 32
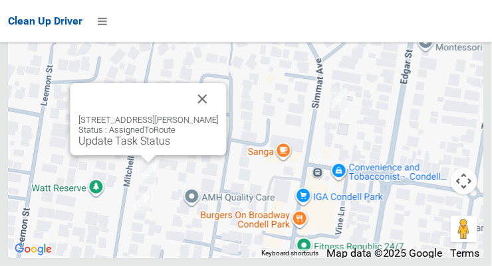
click at [217, 115] on button "Close" at bounding box center [203, 99] width 32 height 32
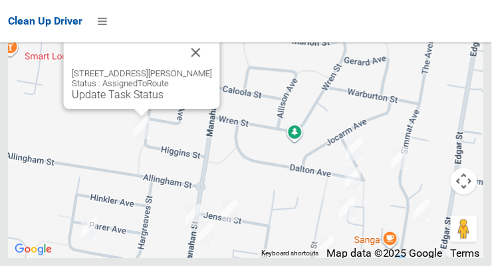
click at [211, 68] on button "Close" at bounding box center [196, 53] width 32 height 32
click at [124, 101] on link "Update Task Status" at bounding box center [118, 94] width 92 height 13
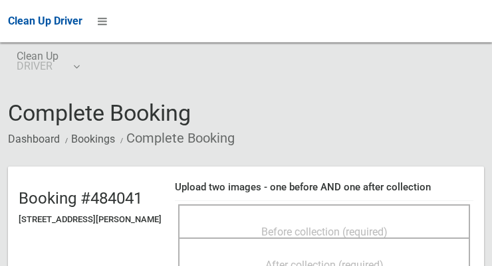
click at [353, 226] on span "Before collection (required)" at bounding box center [324, 232] width 126 height 13
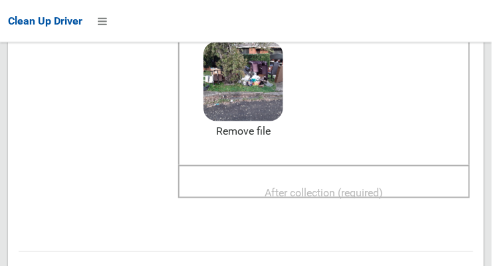
scroll to position [189, 0]
click at [399, 179] on div "After collection (required)" at bounding box center [324, 191] width 262 height 25
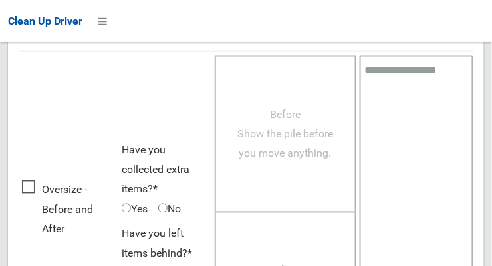
scroll to position [1201, 0]
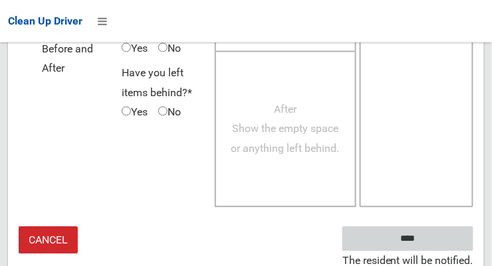
click at [440, 233] on input "****" at bounding box center [407, 239] width 131 height 25
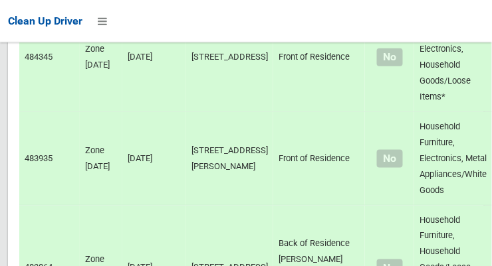
scroll to position [9019, 0]
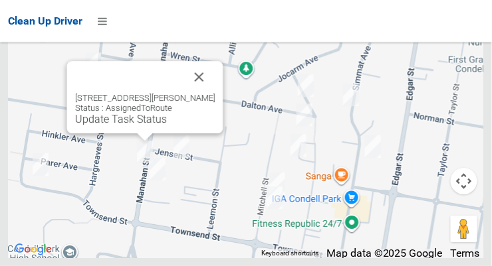
click at [215, 93] on button "Close" at bounding box center [199, 77] width 32 height 32
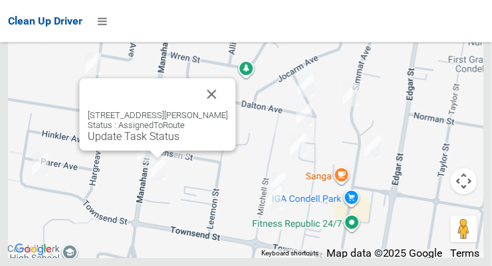
click at [228, 110] on button "Close" at bounding box center [212, 94] width 32 height 32
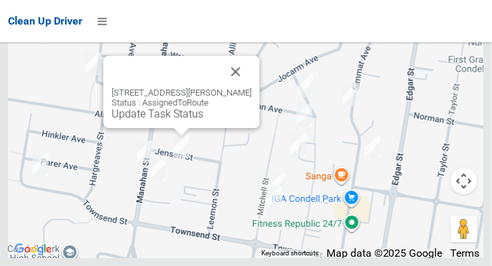
click at [252, 86] on button "Close" at bounding box center [236, 72] width 32 height 32
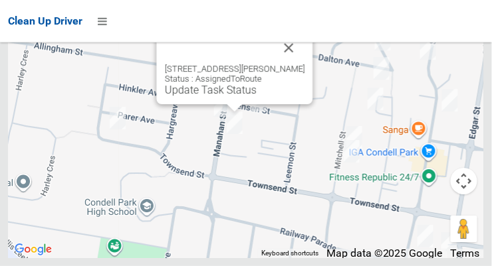
click at [305, 64] on button "Close" at bounding box center [289, 48] width 32 height 32
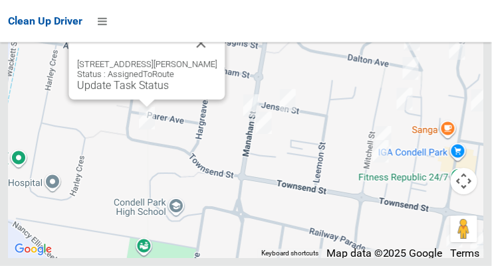
click at [217, 59] on button "Close" at bounding box center [201, 43] width 32 height 32
click at [130, 92] on link "Update Task Status" at bounding box center [123, 85] width 92 height 13
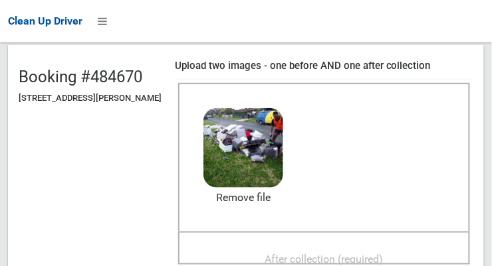
scroll to position [130, 0]
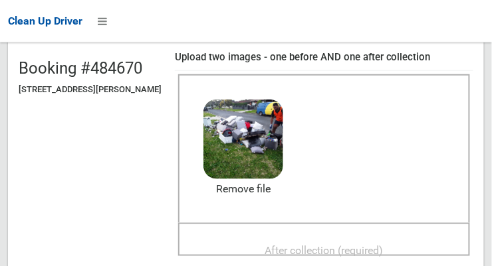
click at [396, 238] on div "After collection (required)" at bounding box center [324, 250] width 262 height 25
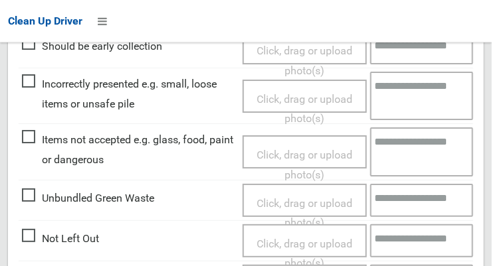
scroll to position [670, 0]
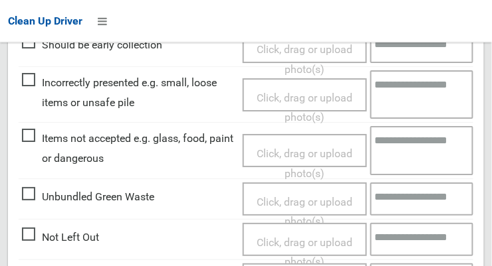
click at [31, 136] on span "Items not accepted e.g. glass, food, paint or dangerous" at bounding box center [129, 148] width 214 height 39
click at [296, 152] on span "Click, drag or upload photo(s)" at bounding box center [305, 164] width 96 height 33
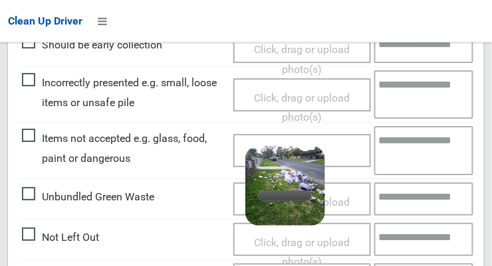
click at [436, 146] on textarea at bounding box center [424, 150] width 100 height 49
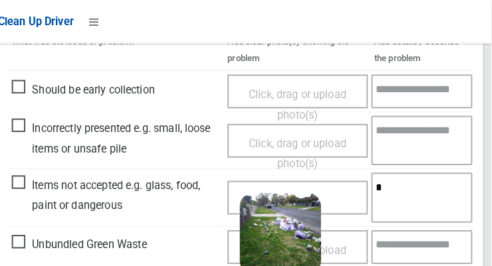
scroll to position [700, 0]
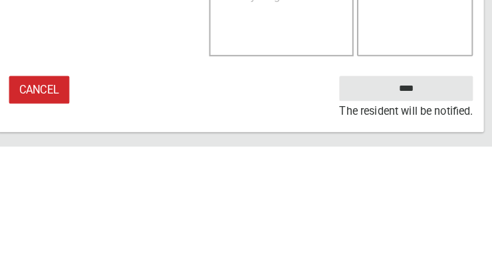
type textarea "****"
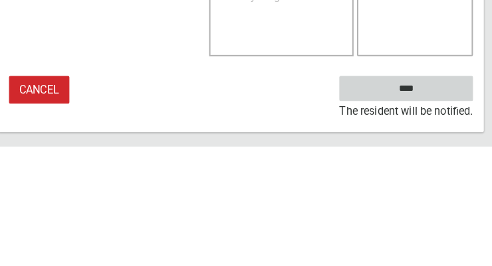
click at [447, 205] on input "****" at bounding box center [407, 209] width 131 height 25
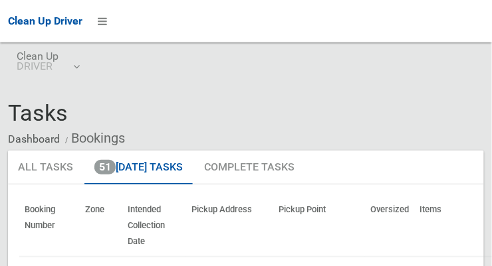
click at [417, 173] on ul "All Tasks 51 [DATE] Tasks Complete Tasks" at bounding box center [246, 168] width 476 height 35
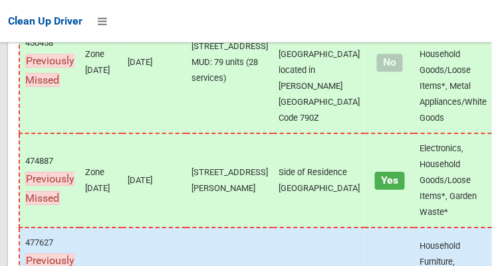
scroll to position [9019, 0]
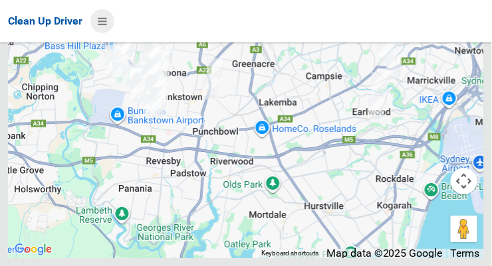
click at [106, 16] on icon at bounding box center [102, 21] width 9 height 23
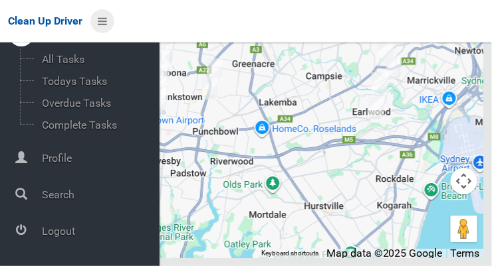
scroll to position [70, 0]
click at [74, 232] on span "Logout" at bounding box center [99, 231] width 122 height 13
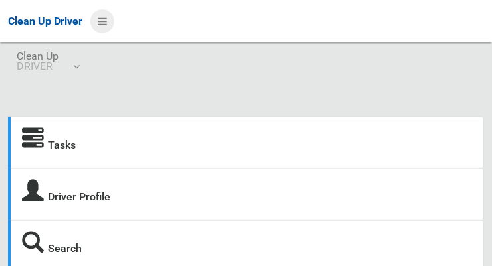
click at [104, 16] on icon at bounding box center [102, 21] width 9 height 23
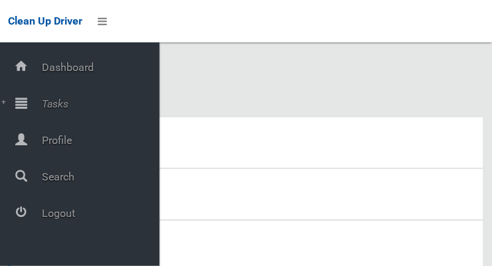
click at [60, 102] on span "Tasks" at bounding box center [99, 104] width 122 height 13
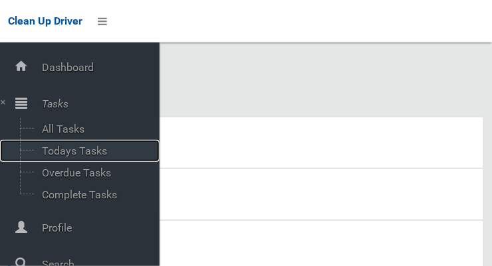
click at [105, 148] on span "Todays Tasks" at bounding box center [93, 151] width 110 height 13
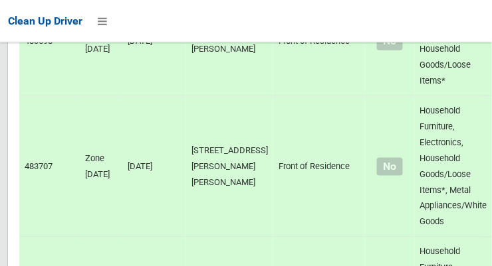
scroll to position [8795, 0]
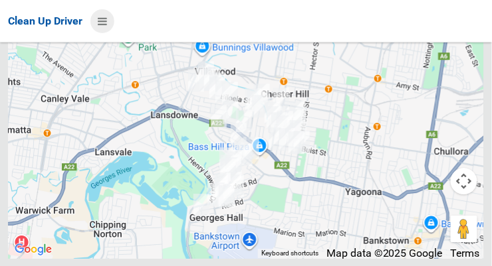
click at [100, 16] on icon at bounding box center [102, 21] width 9 height 23
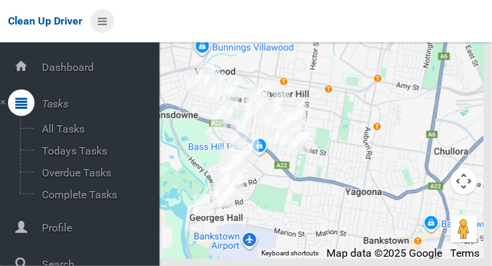
scroll to position [71, 0]
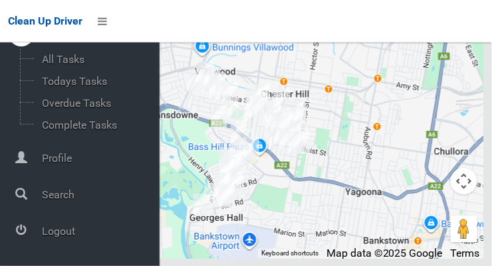
click at [65, 233] on span "Logout" at bounding box center [99, 231] width 122 height 13
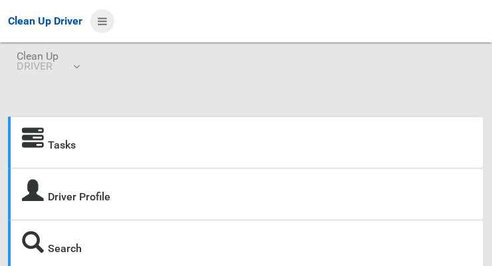
click at [107, 16] on icon at bounding box center [102, 21] width 9 height 23
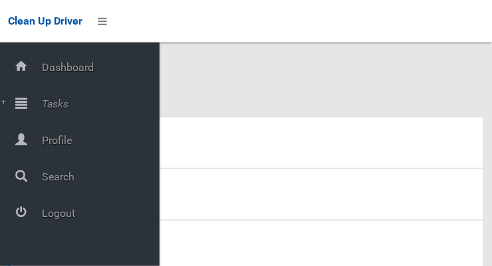
click at [66, 102] on span "Tasks" at bounding box center [99, 104] width 122 height 13
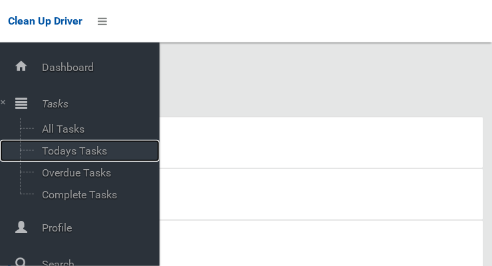
click at [102, 156] on span "Todays Tasks" at bounding box center [93, 151] width 110 height 13
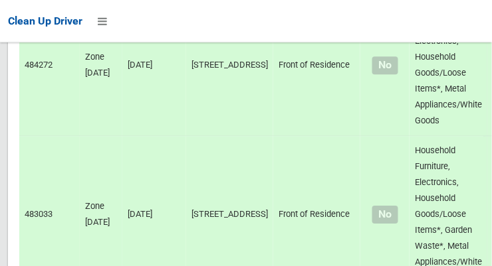
scroll to position [9131, 0]
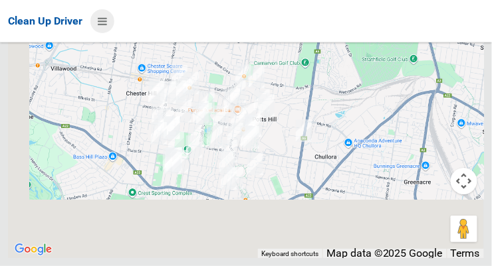
click at [101, 22] on icon at bounding box center [102, 21] width 9 height 23
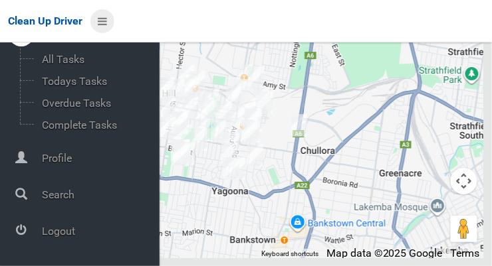
scroll to position [69, 0]
click at [66, 231] on span "Logout" at bounding box center [99, 232] width 122 height 13
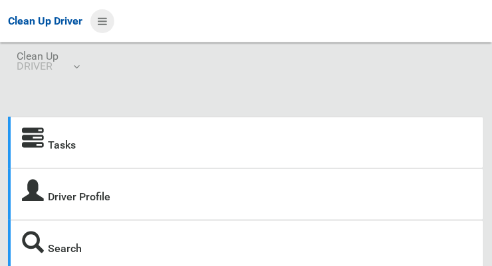
click at [104, 17] on icon at bounding box center [102, 21] width 9 height 23
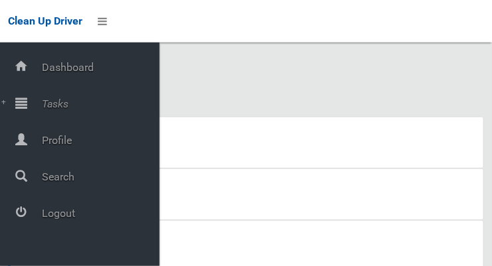
click at [54, 100] on span "Tasks" at bounding box center [99, 104] width 122 height 13
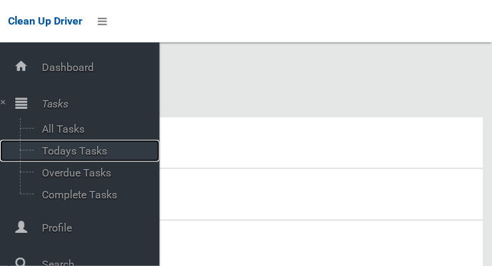
click at [94, 150] on span "Todays Tasks" at bounding box center [93, 151] width 110 height 13
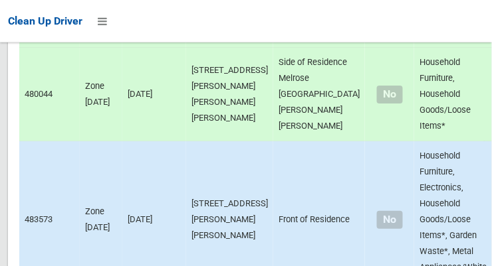
scroll to position [8623, 0]
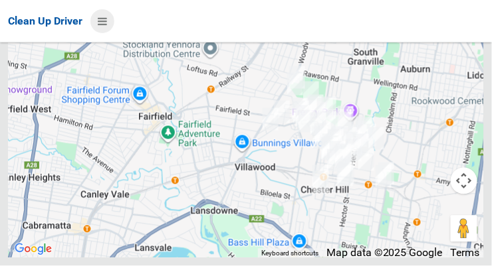
click at [102, 21] on icon at bounding box center [102, 21] width 9 height 23
